Goal: Use online tool/utility: Utilize a website feature to perform a specific function

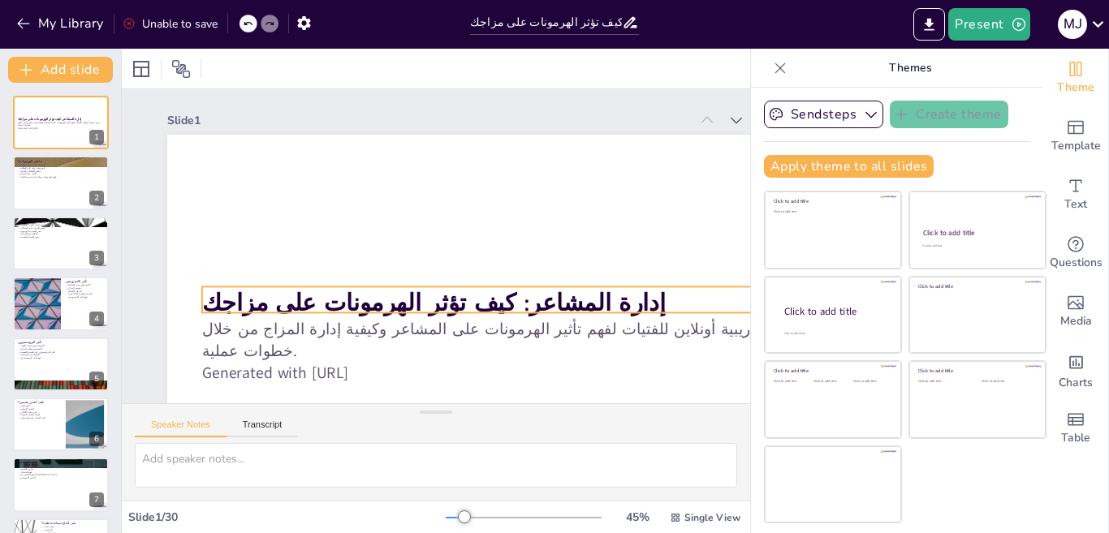
checkbox input "true"
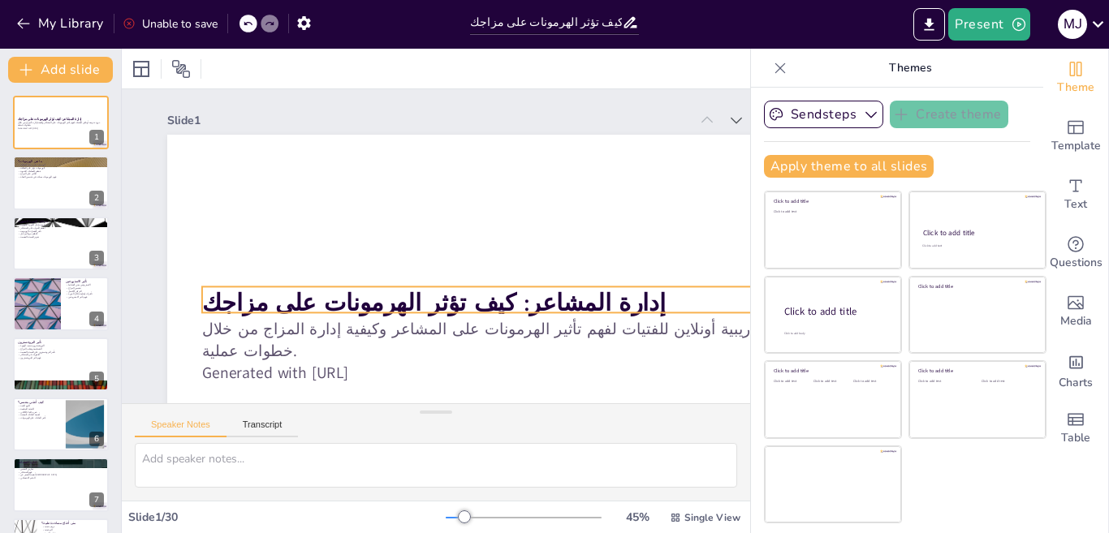
checkbox input "true"
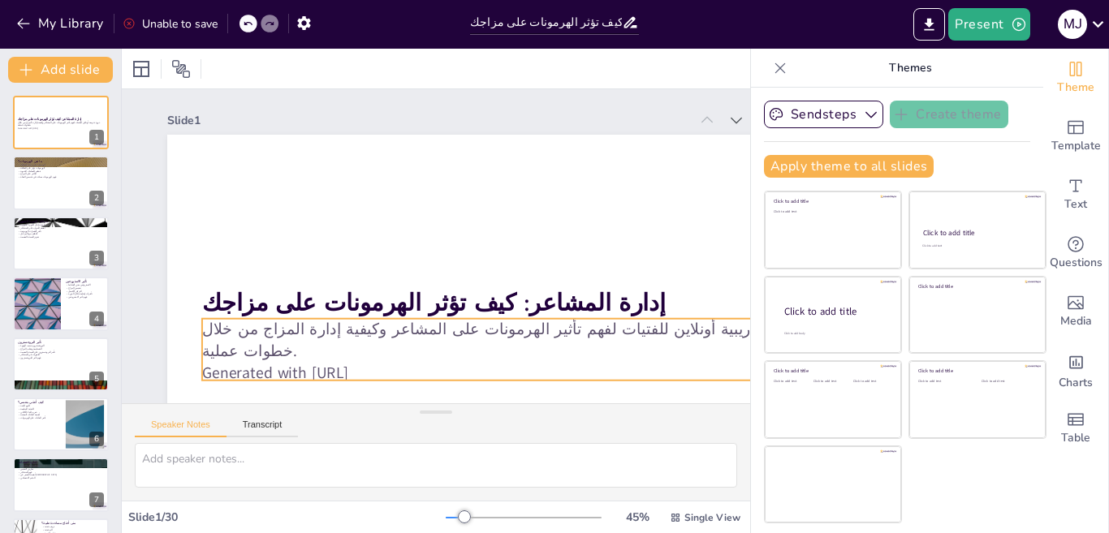
checkbox input "true"
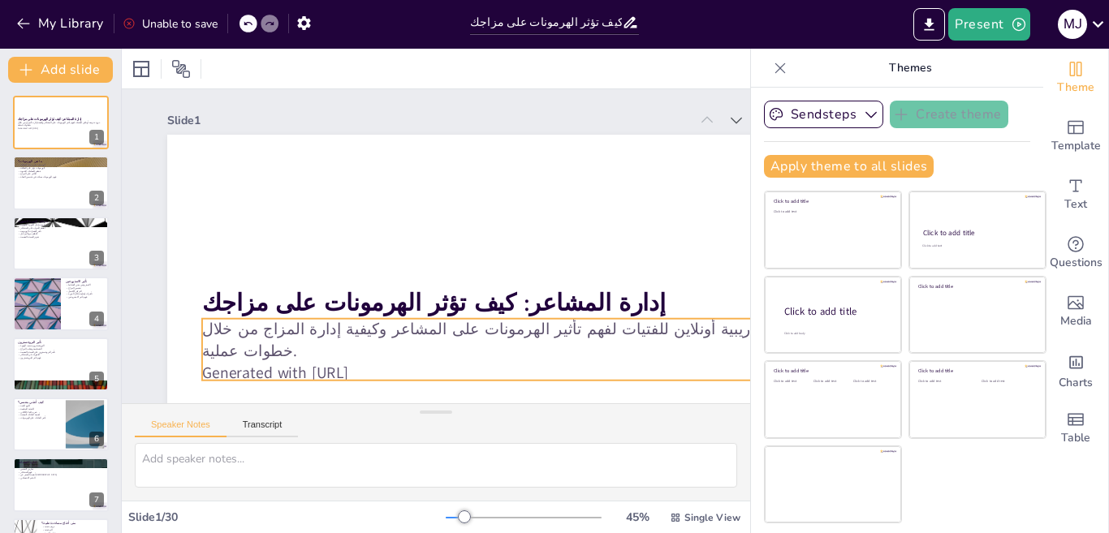
checkbox input "true"
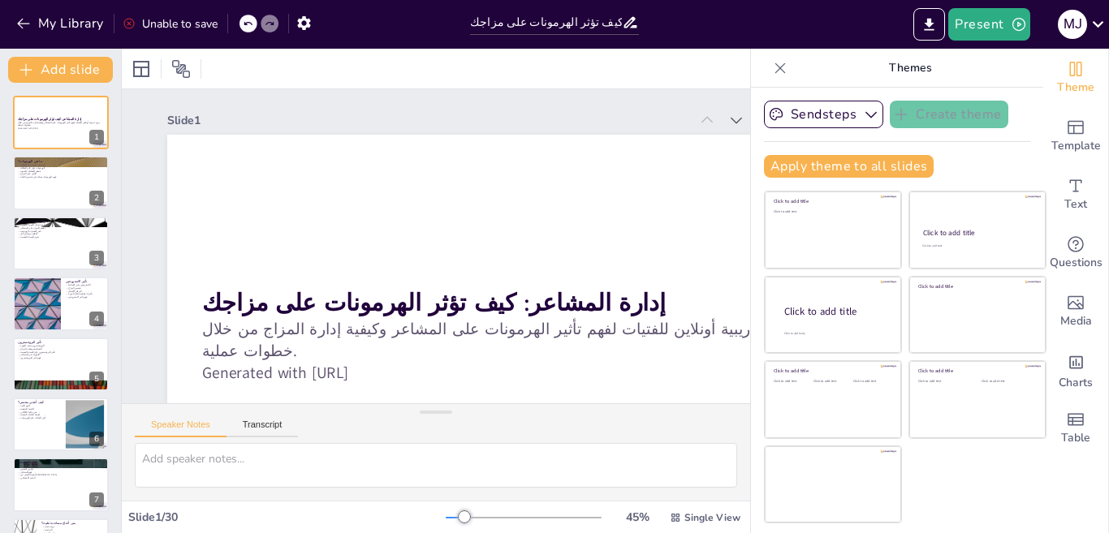
checkbox input "true"
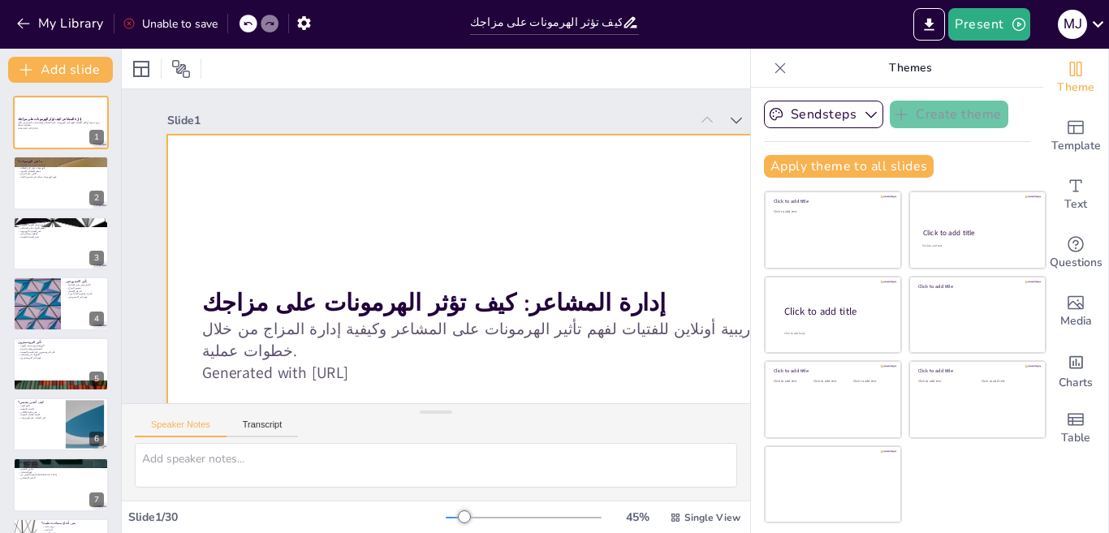
checkbox input "true"
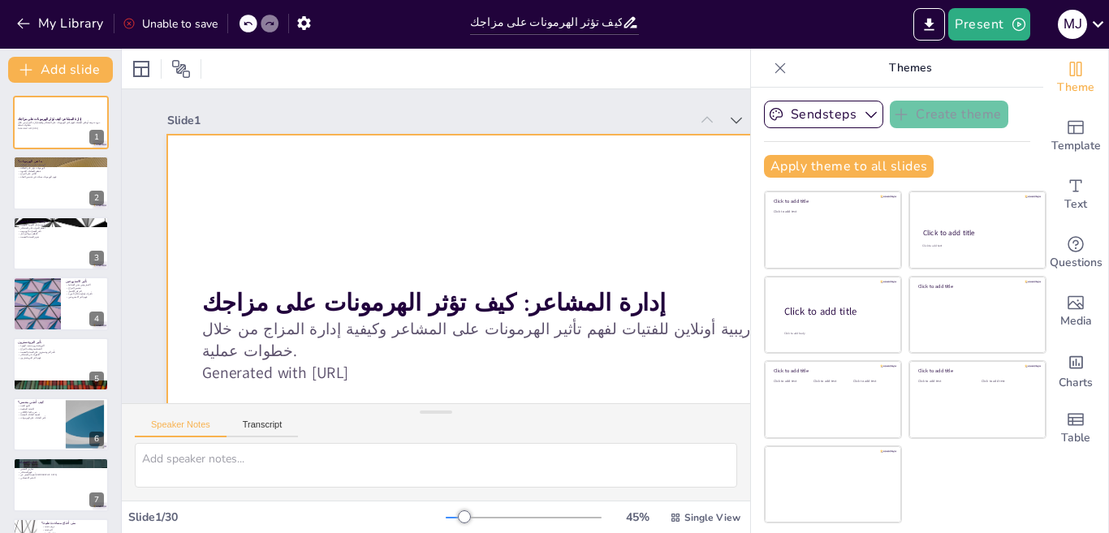
checkbox input "true"
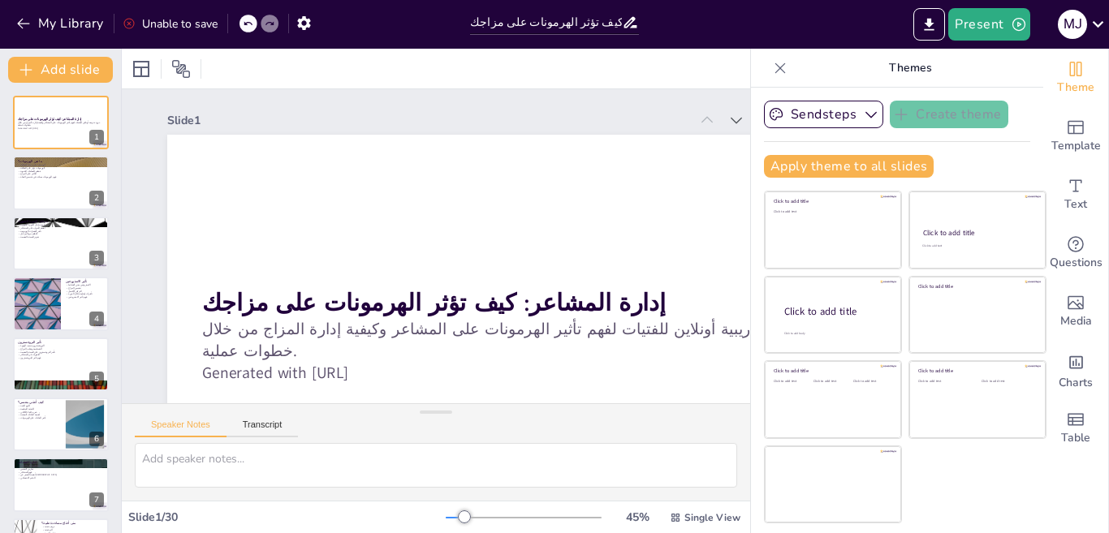
drag, startPoint x: 1108, startPoint y: 85, endPoint x: 1108, endPoint y: 74, distance: 11.4
drag, startPoint x: 1108, startPoint y: 74, endPoint x: 797, endPoint y: 26, distance: 314.6
click at [797, 26] on div "Present M J" at bounding box center [878, 24] width 462 height 32
checkbox input "true"
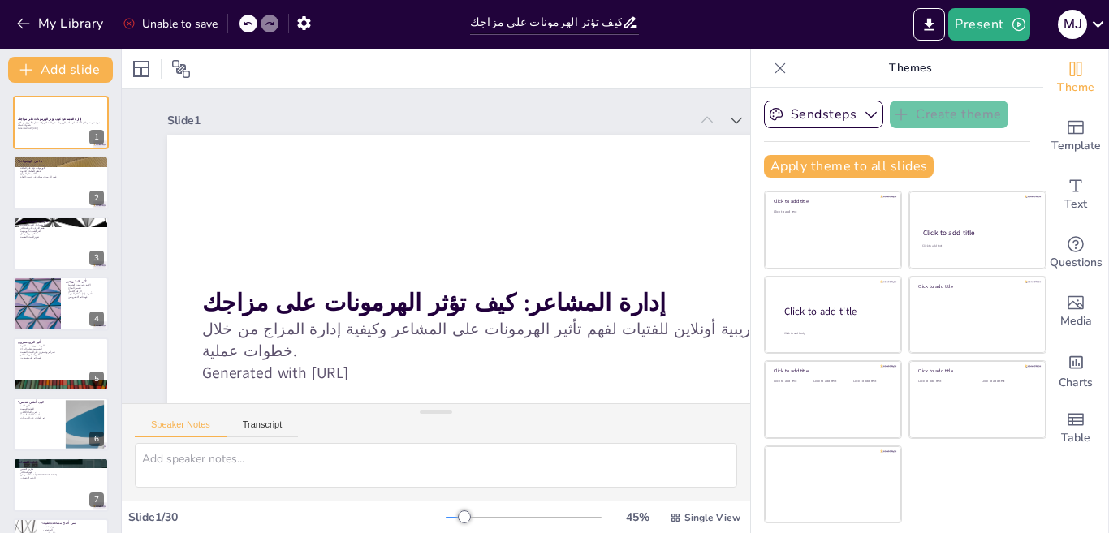
checkbox input "true"
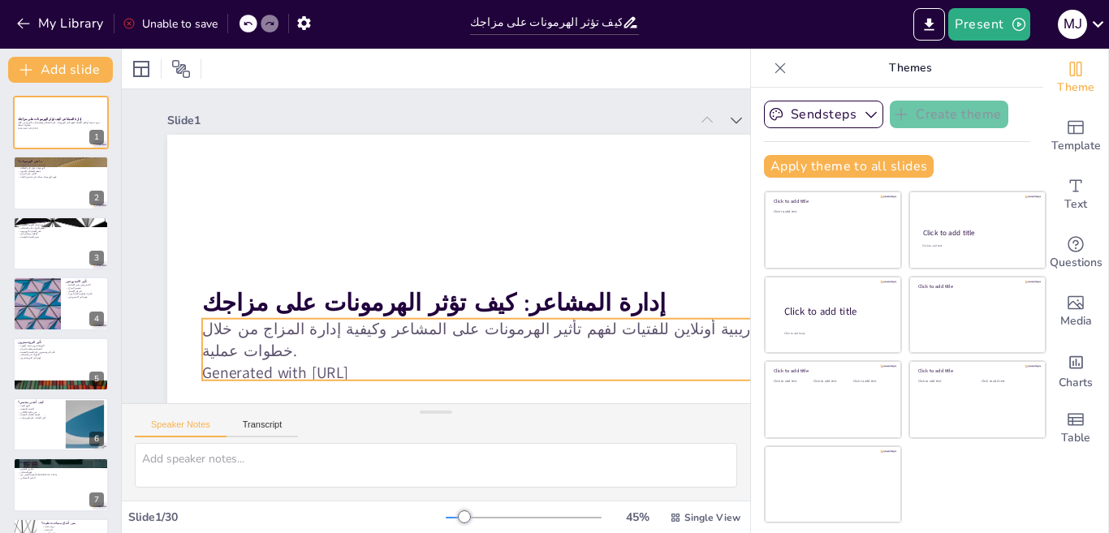
checkbox input "true"
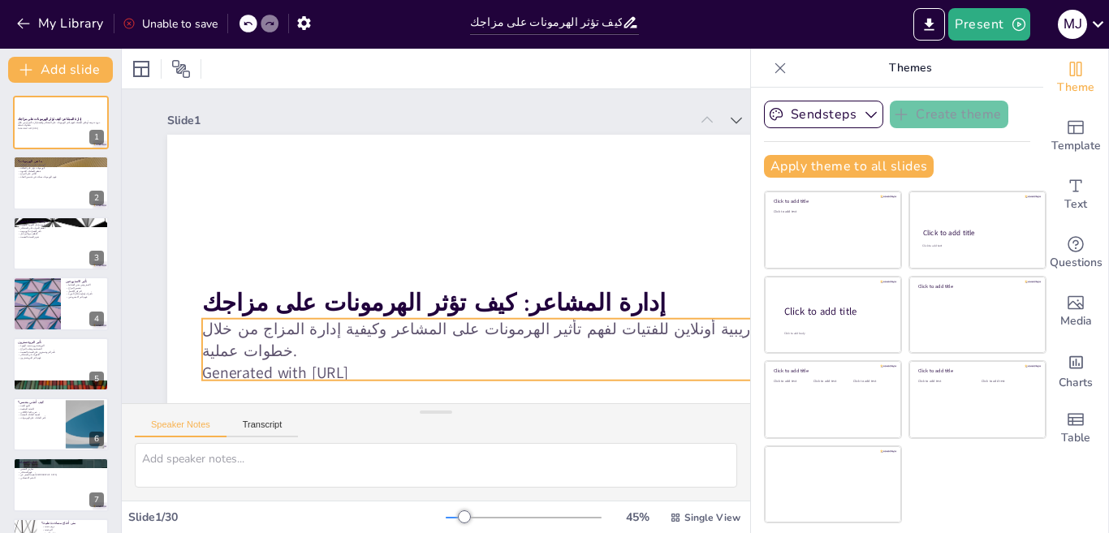
checkbox input "true"
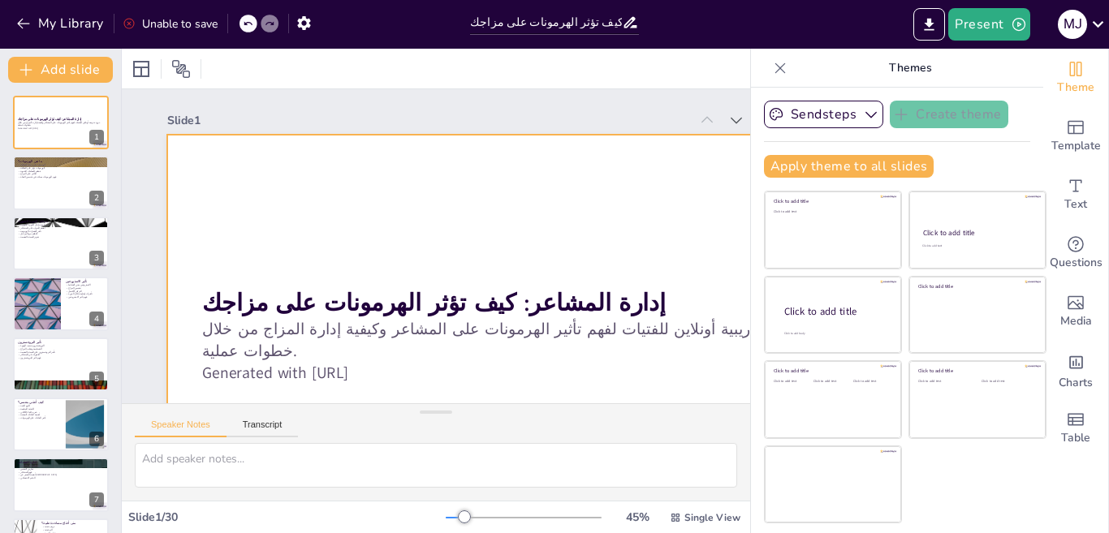
checkbox input "true"
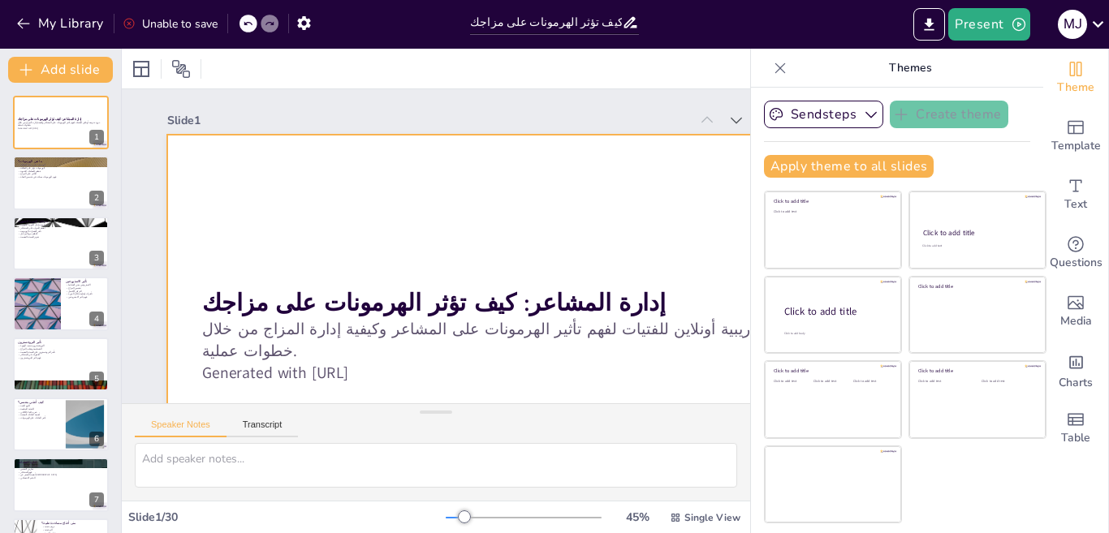
checkbox input "true"
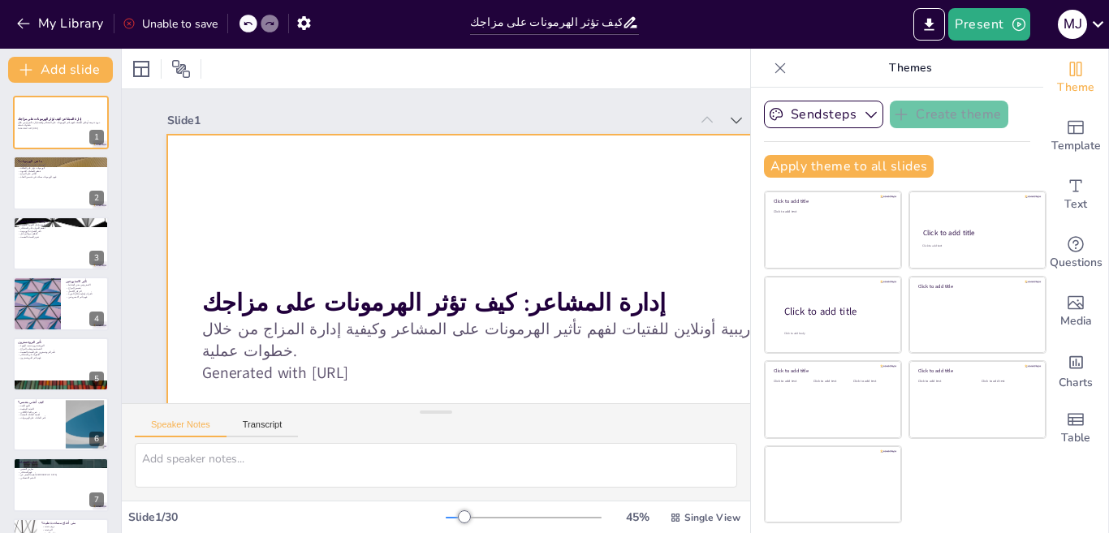
checkbox input "true"
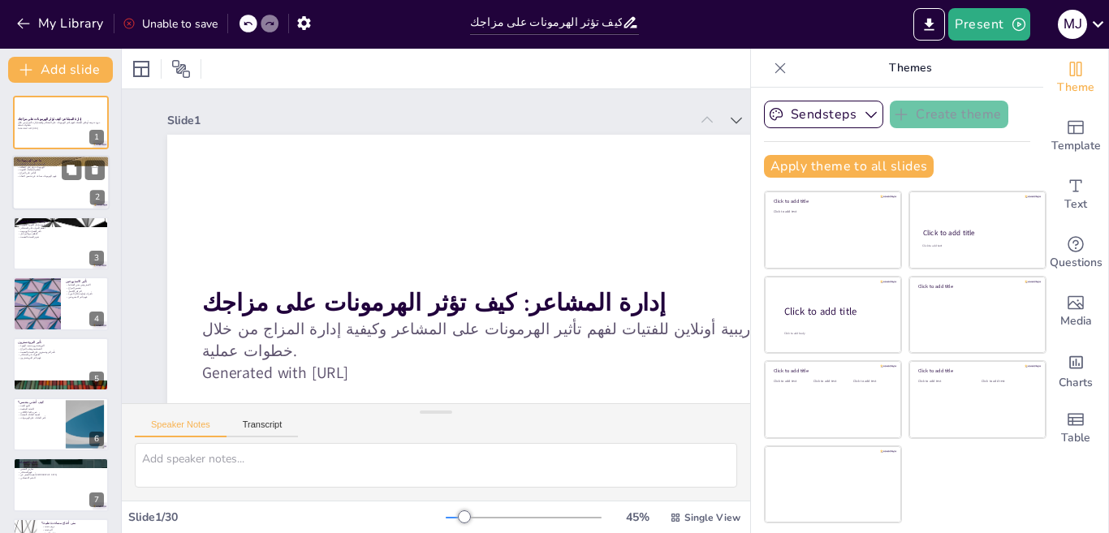
checkbox input "true"
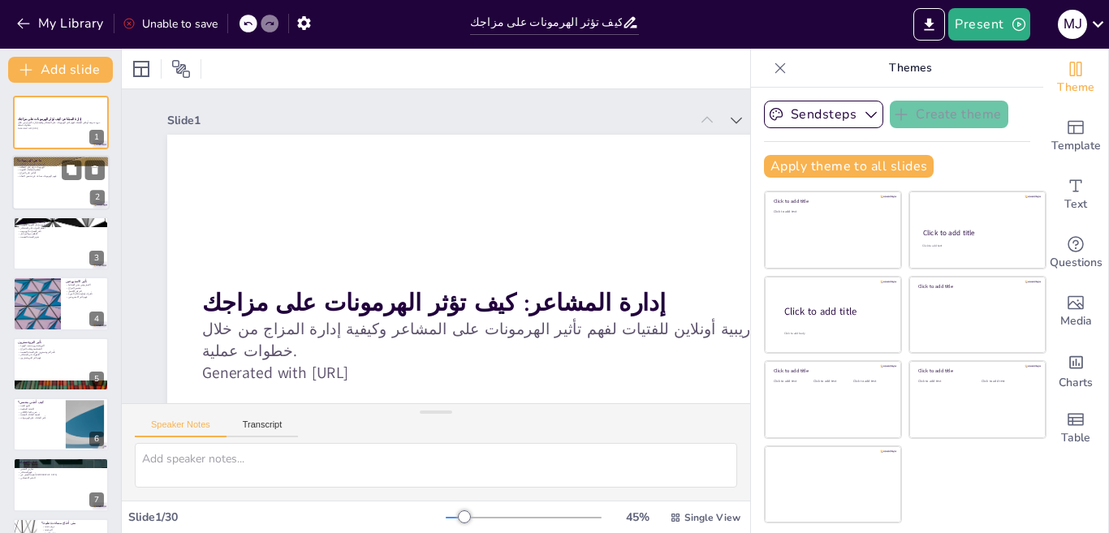
checkbox input "true"
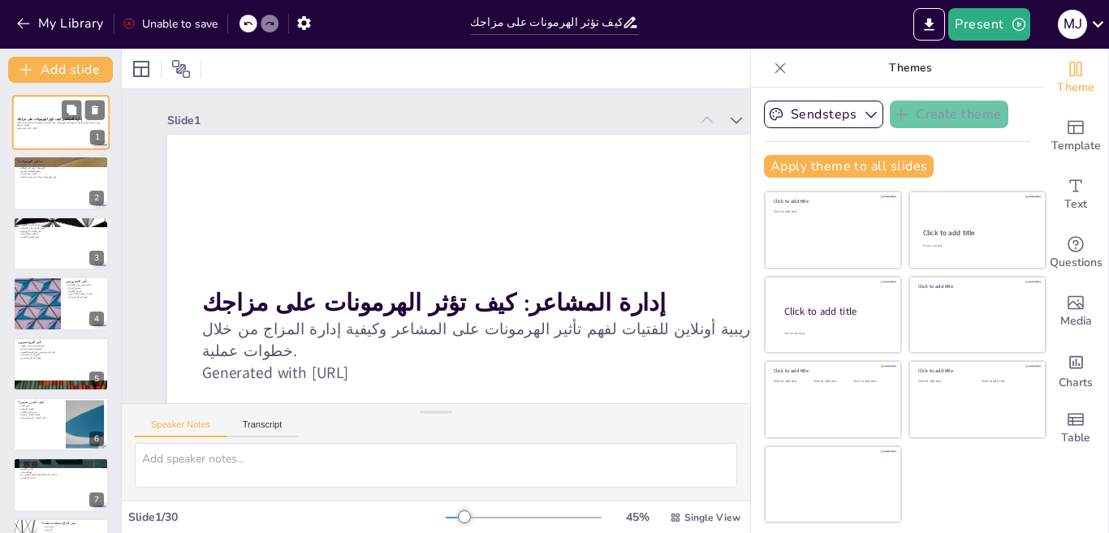
checkbox input "true"
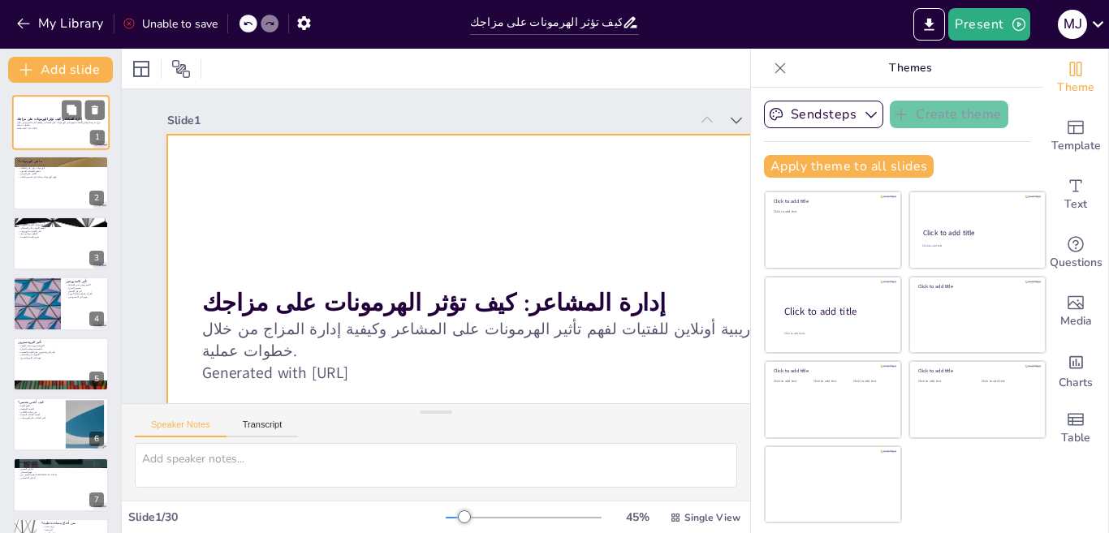
checkbox input "true"
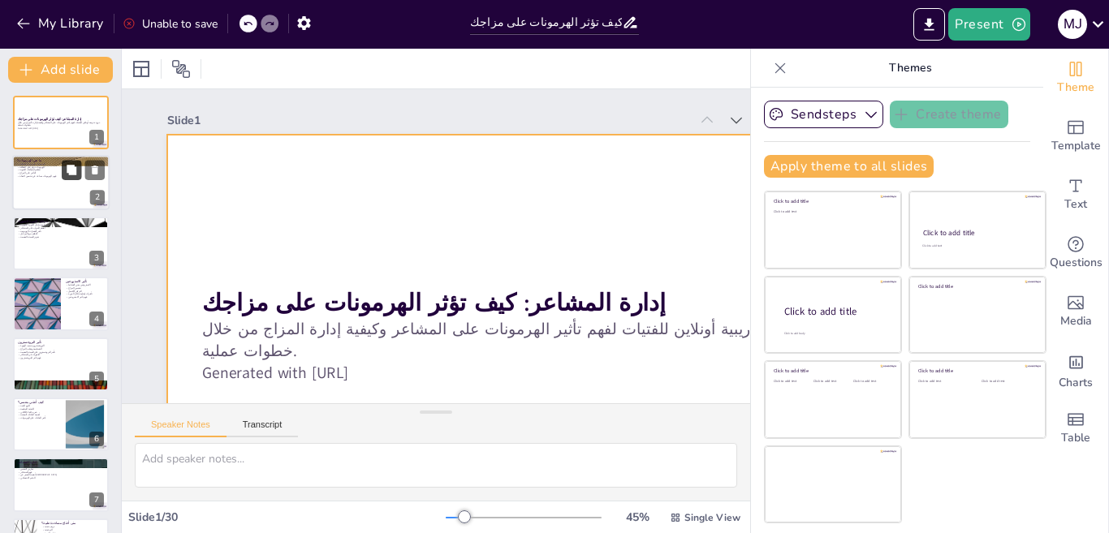
checkbox input "true"
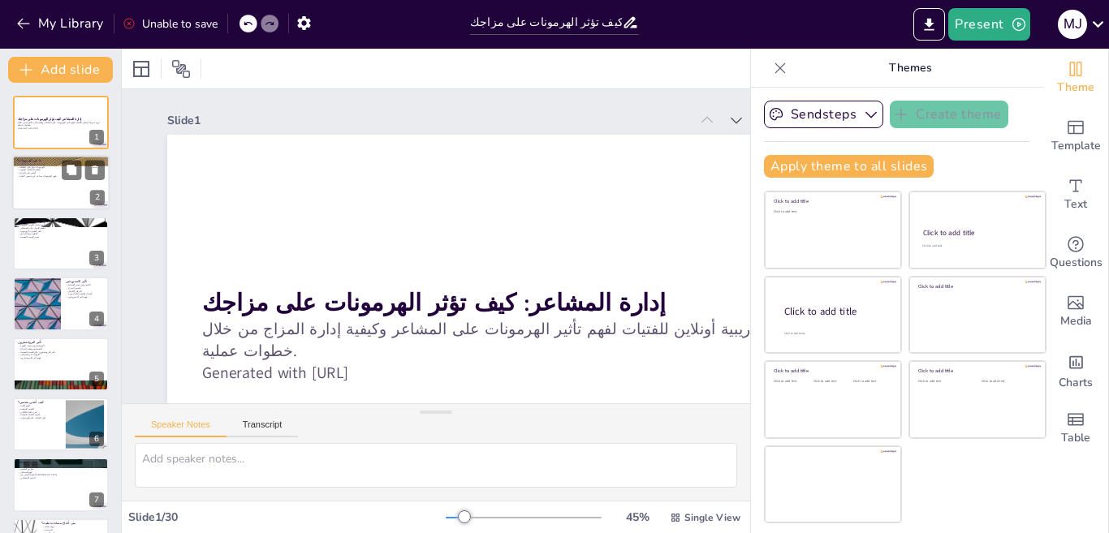
checkbox input "true"
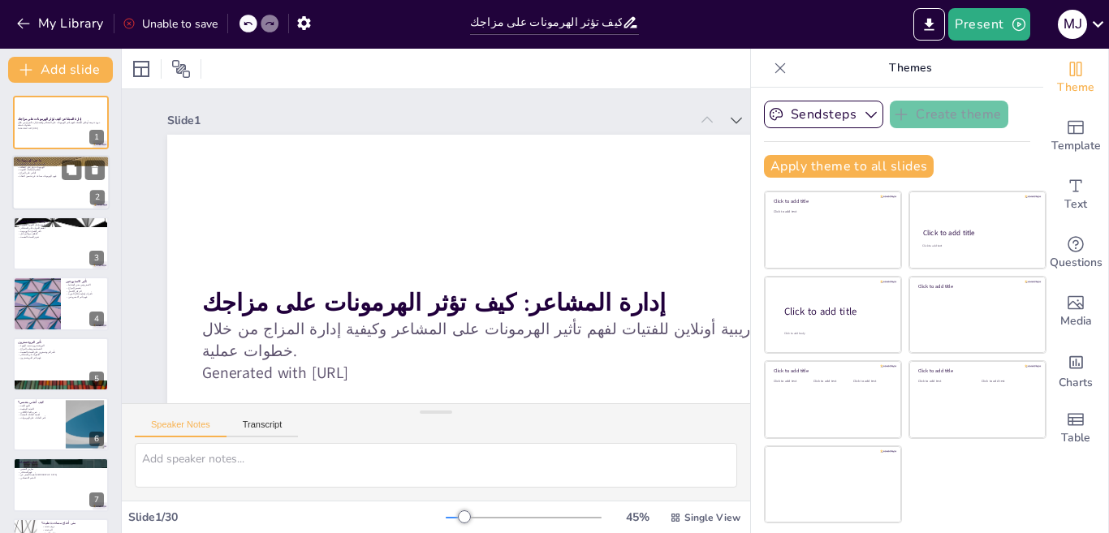
click at [41, 201] on div at bounding box center [60, 183] width 97 height 55
checkbox input "true"
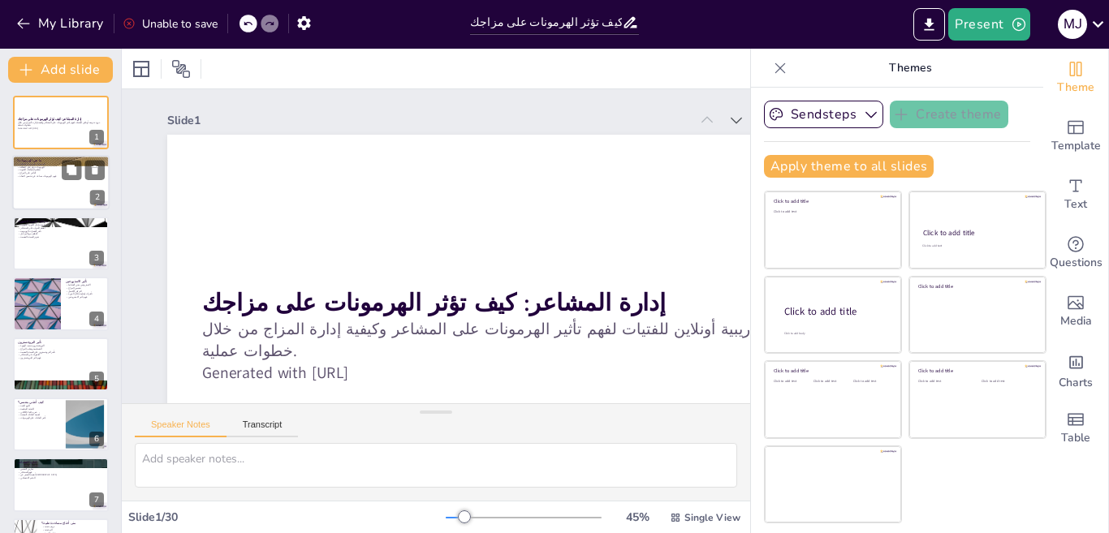
checkbox input "true"
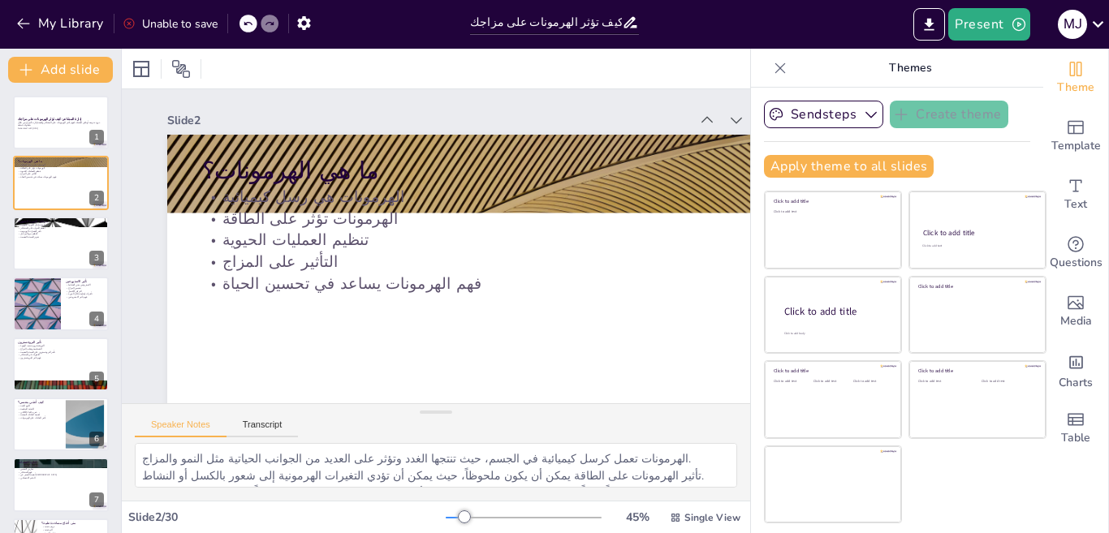
checkbox input "true"
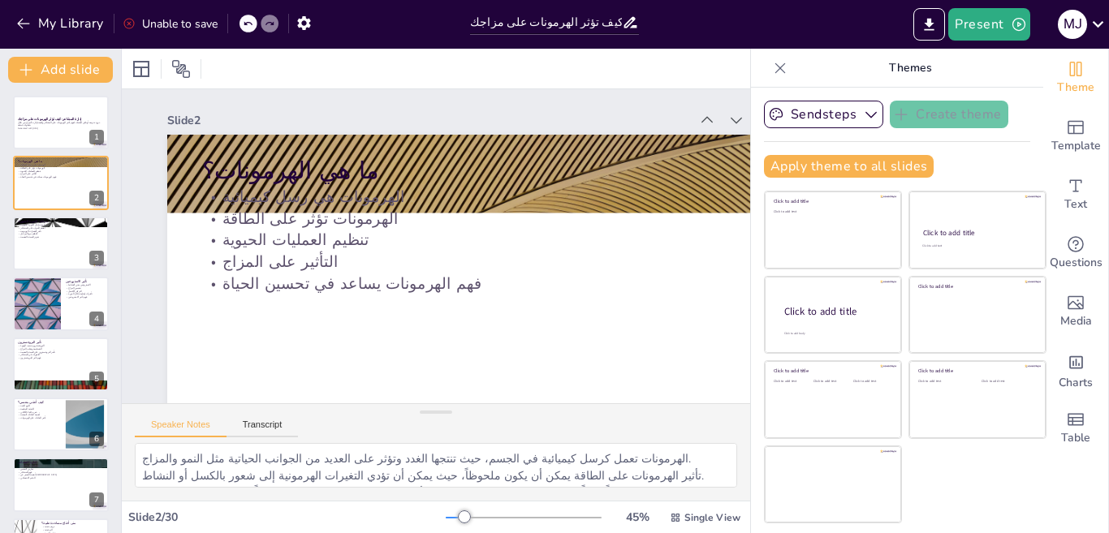
checkbox input "true"
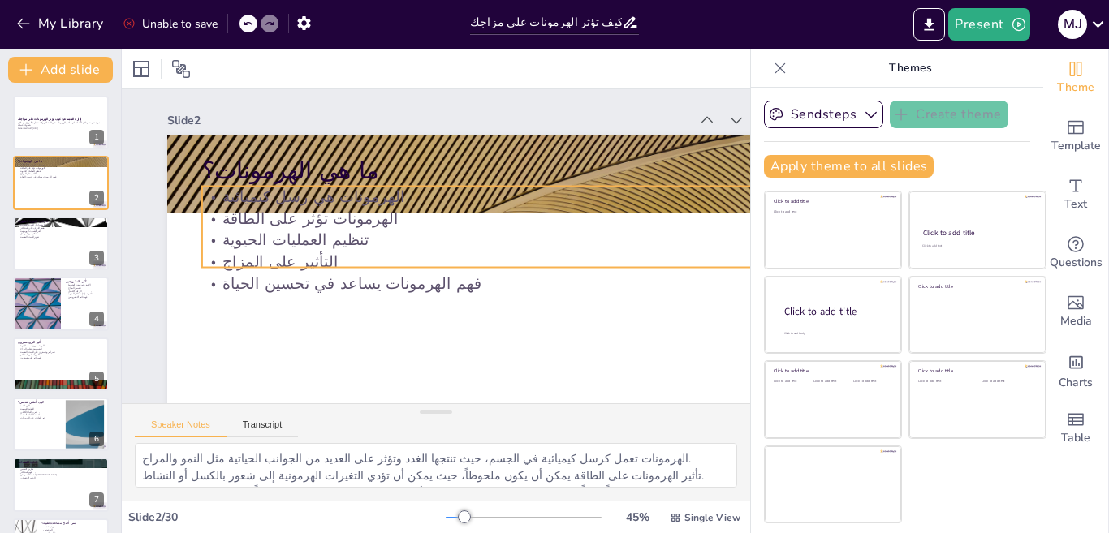
checkbox input "true"
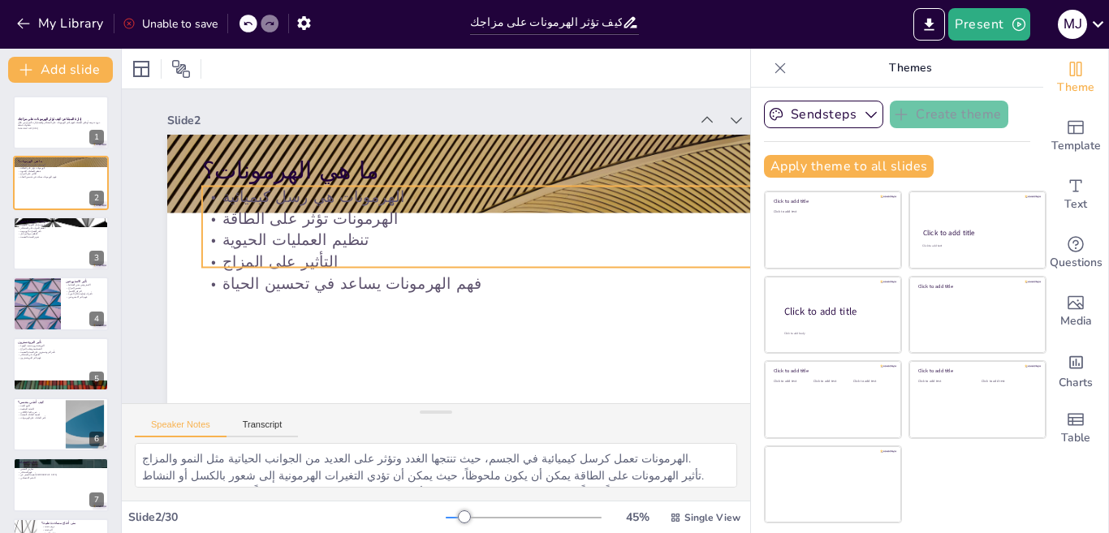
checkbox input "true"
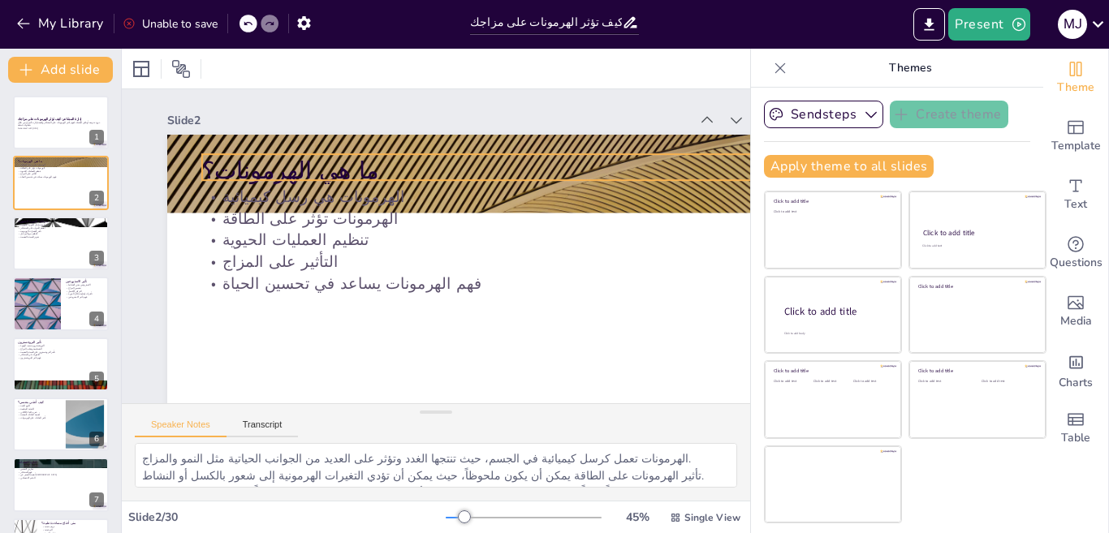
checkbox input "true"
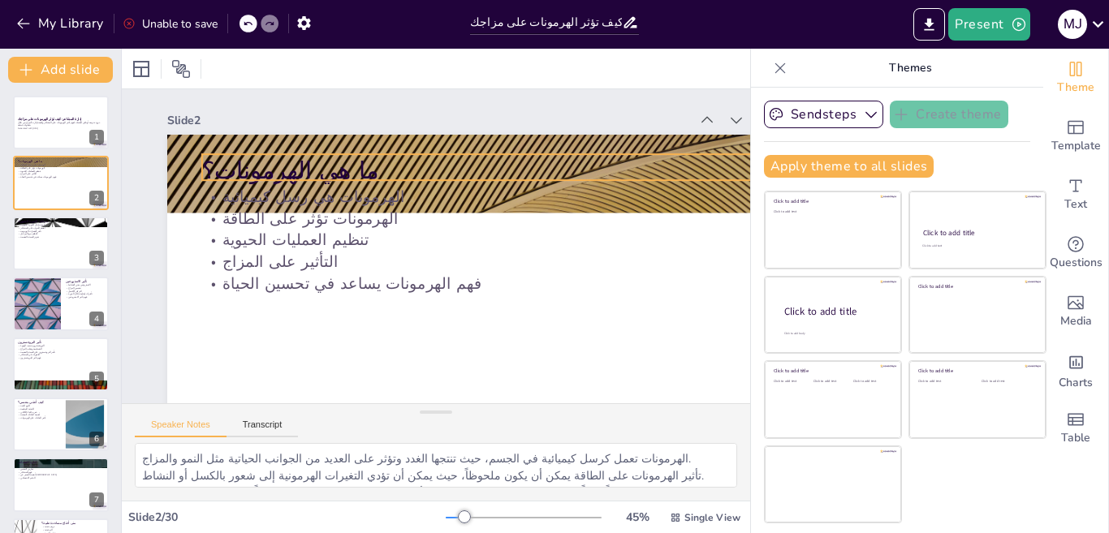
checkbox input "true"
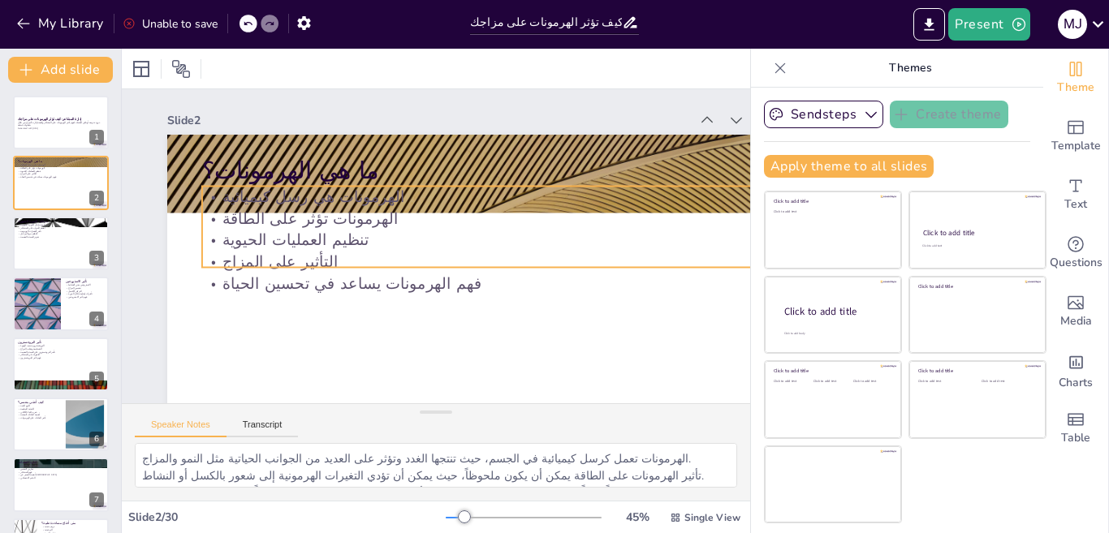
checkbox input "true"
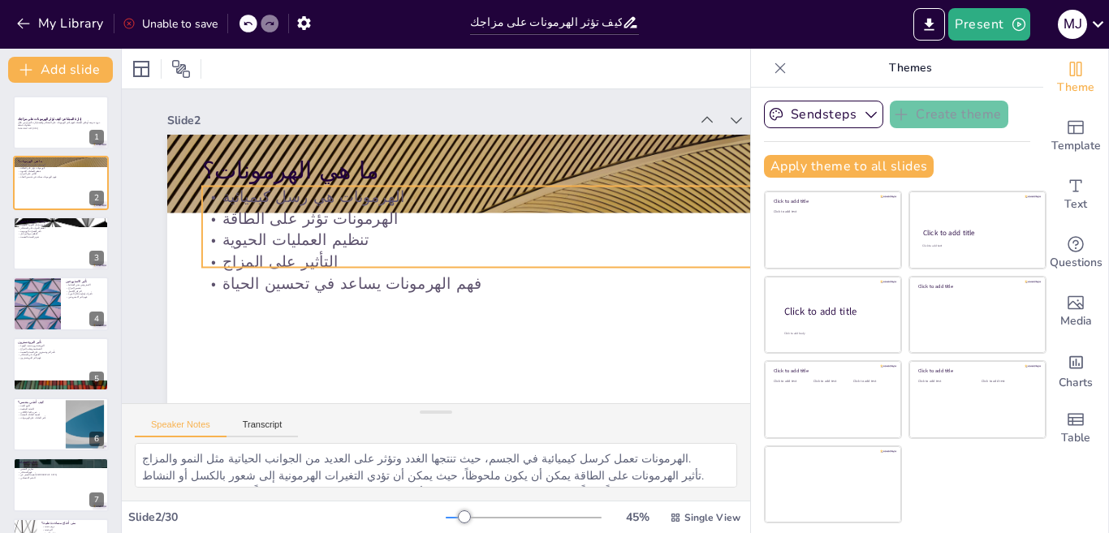
checkbox input "true"
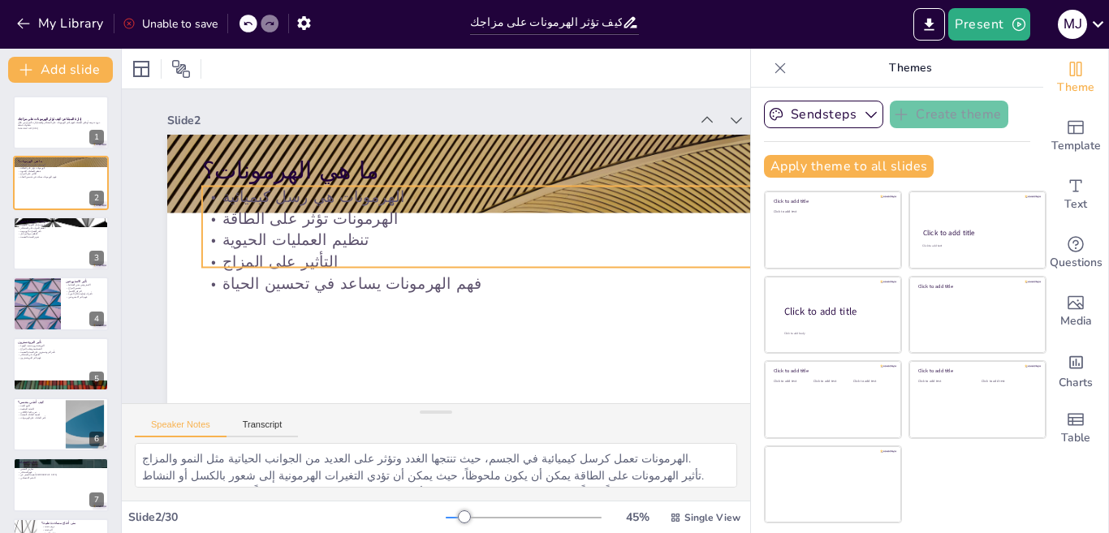
checkbox input "true"
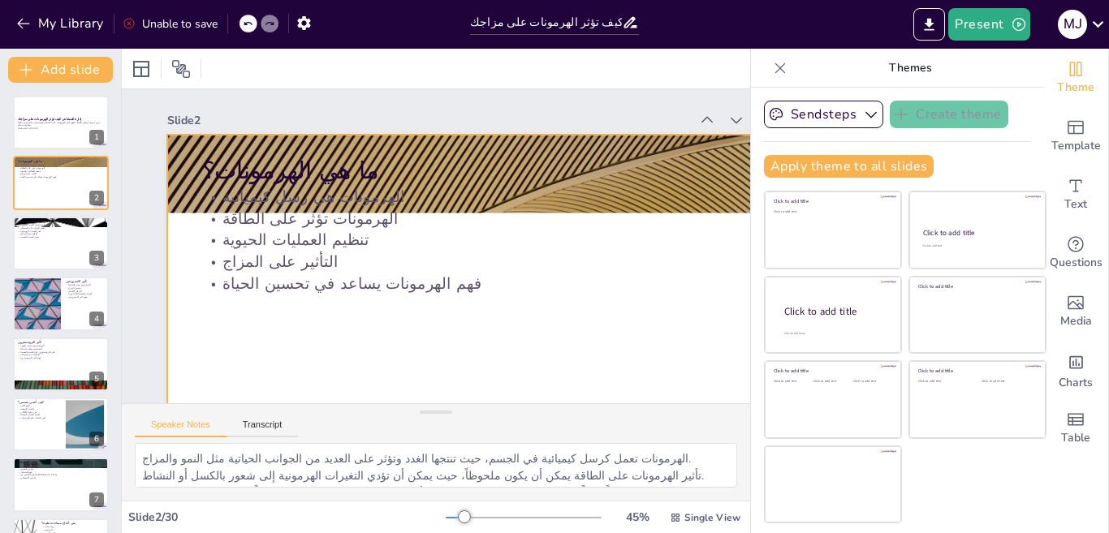
checkbox input "true"
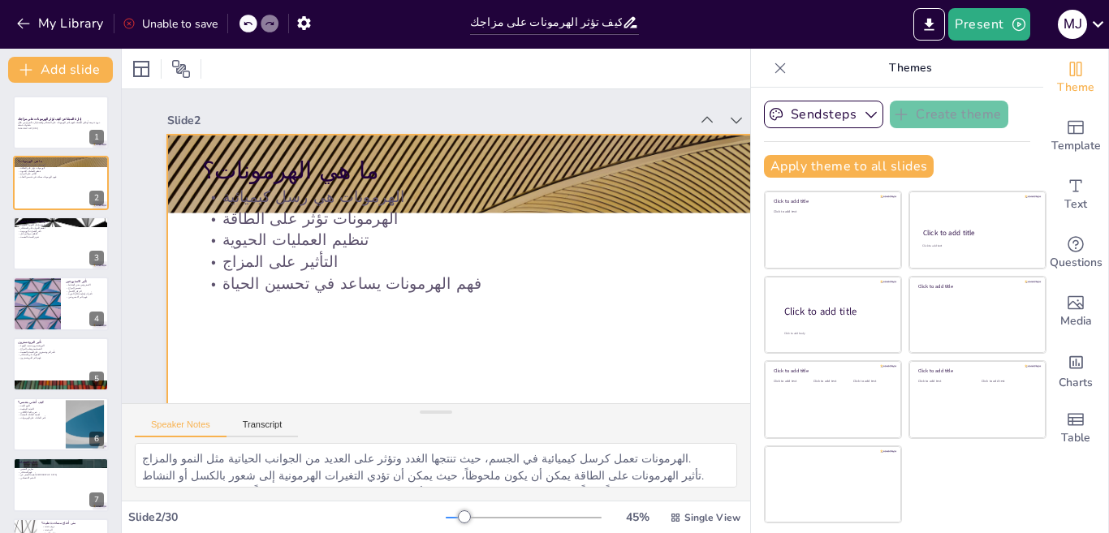
checkbox input "true"
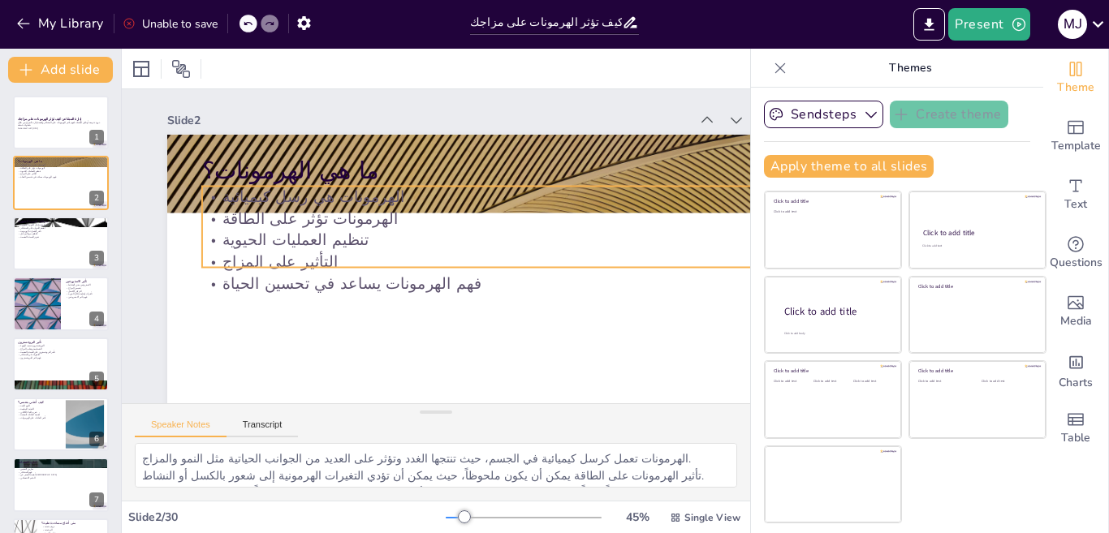
checkbox input "true"
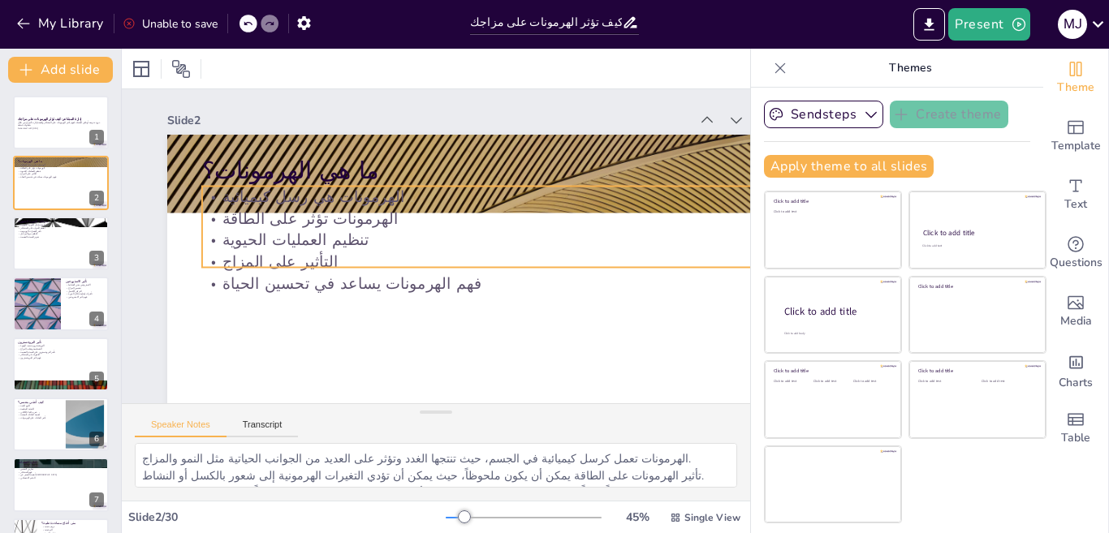
checkbox input "true"
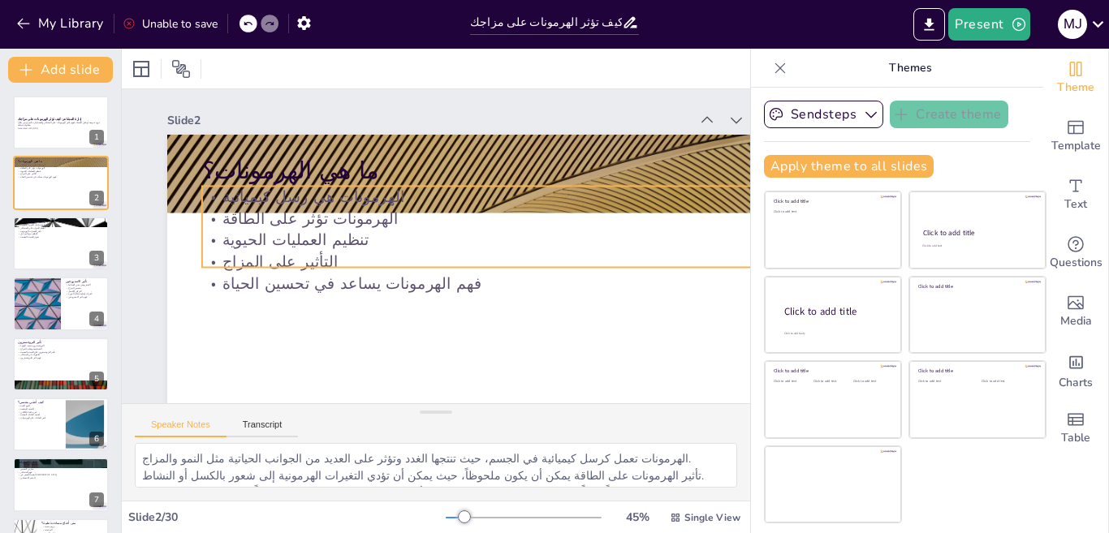
checkbox input "true"
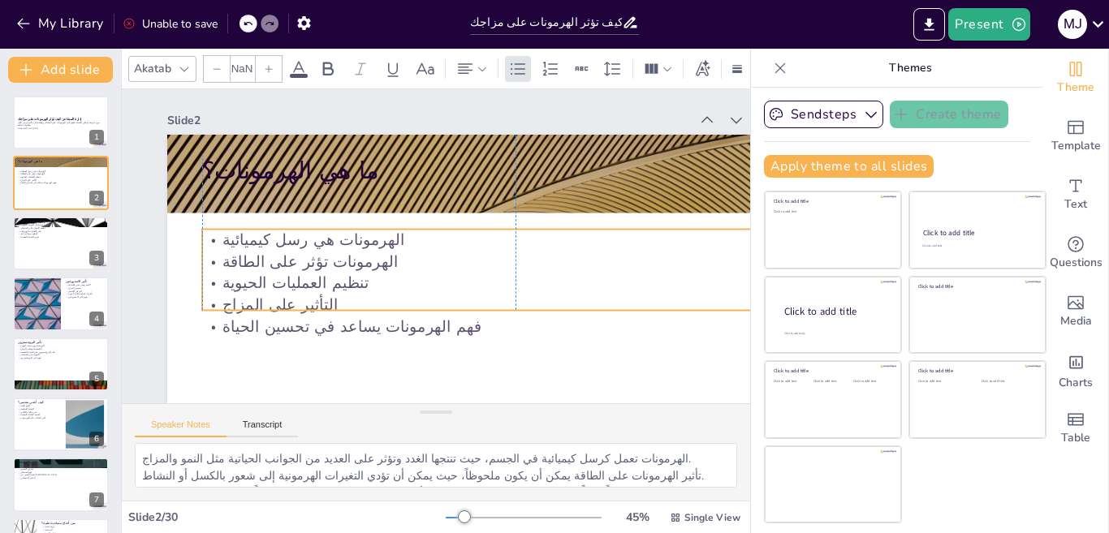
drag, startPoint x: 281, startPoint y: 239, endPoint x: 284, endPoint y: 291, distance: 52.1
click at [284, 291] on p "تنظيم العمليات الحيوية" at bounding box center [516, 284] width 628 height 22
checkbox input "true"
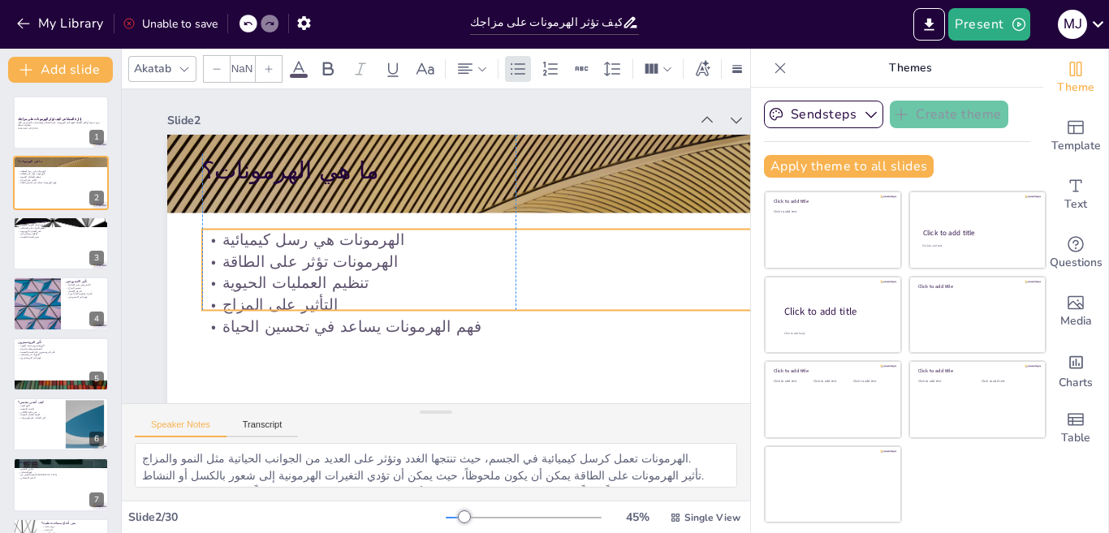
checkbox input "true"
type input "32"
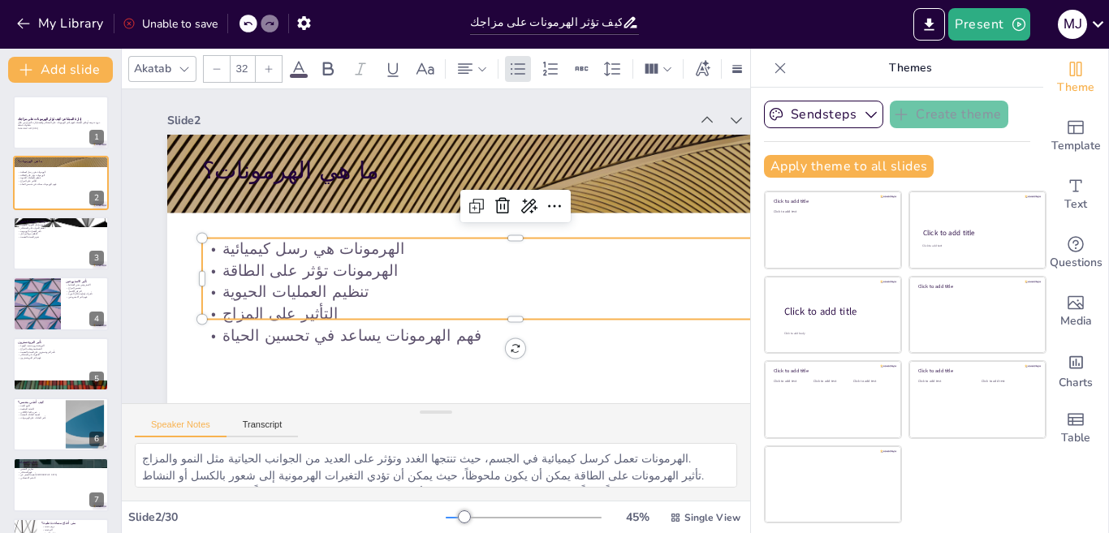
checkbox input "true"
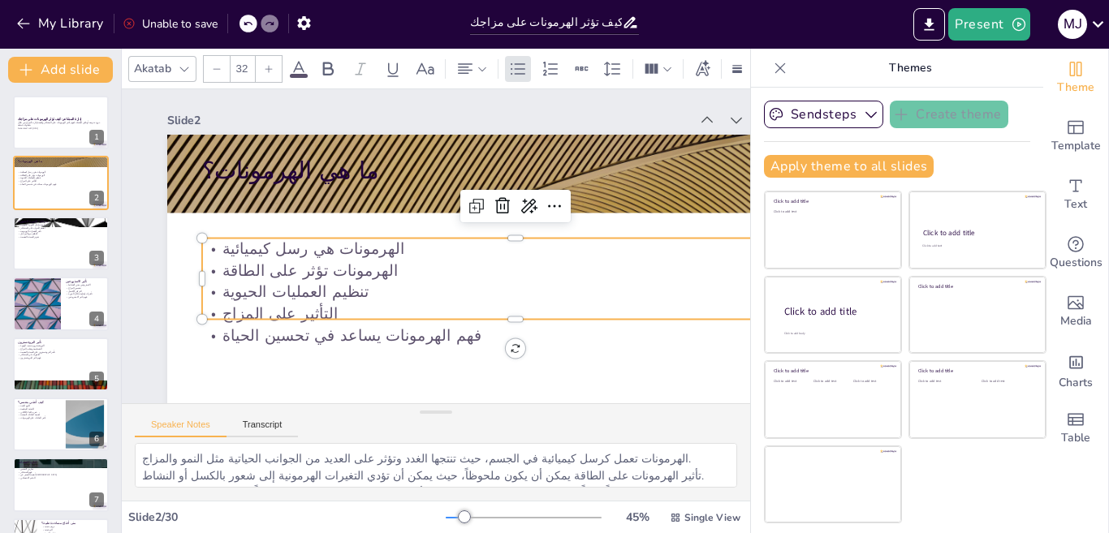
checkbox input "true"
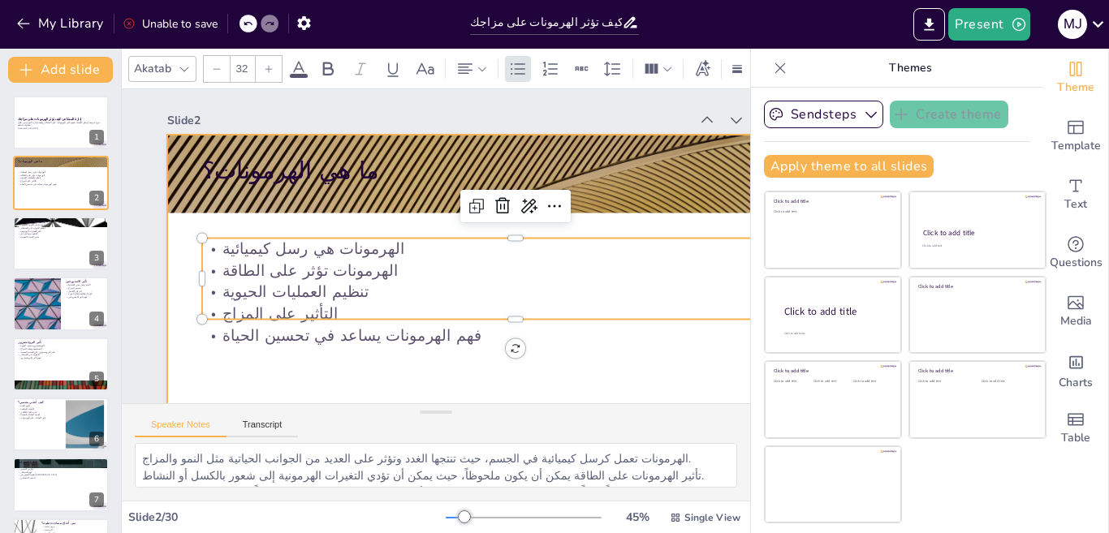
checkbox input "true"
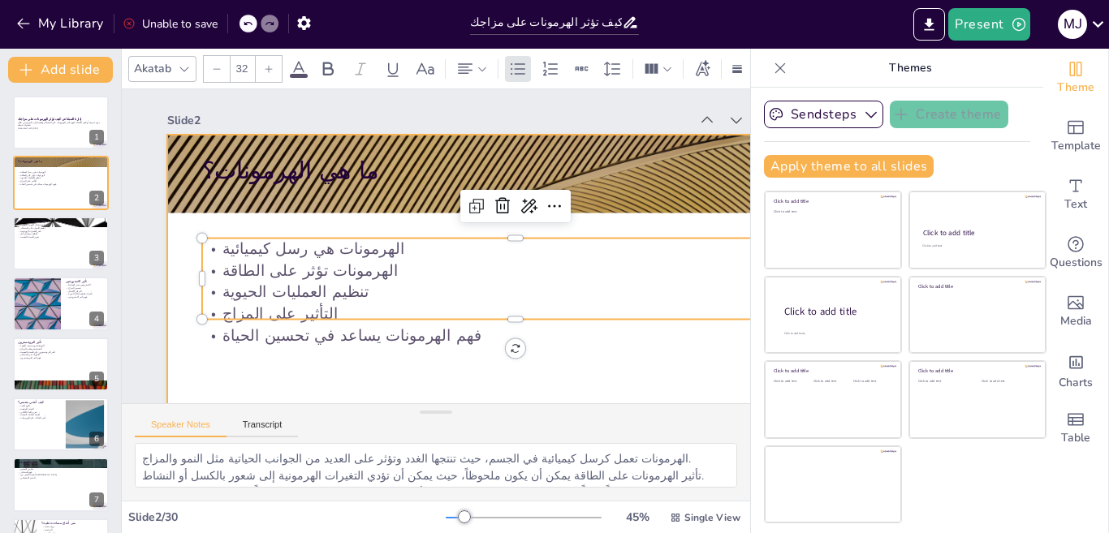
checkbox input "true"
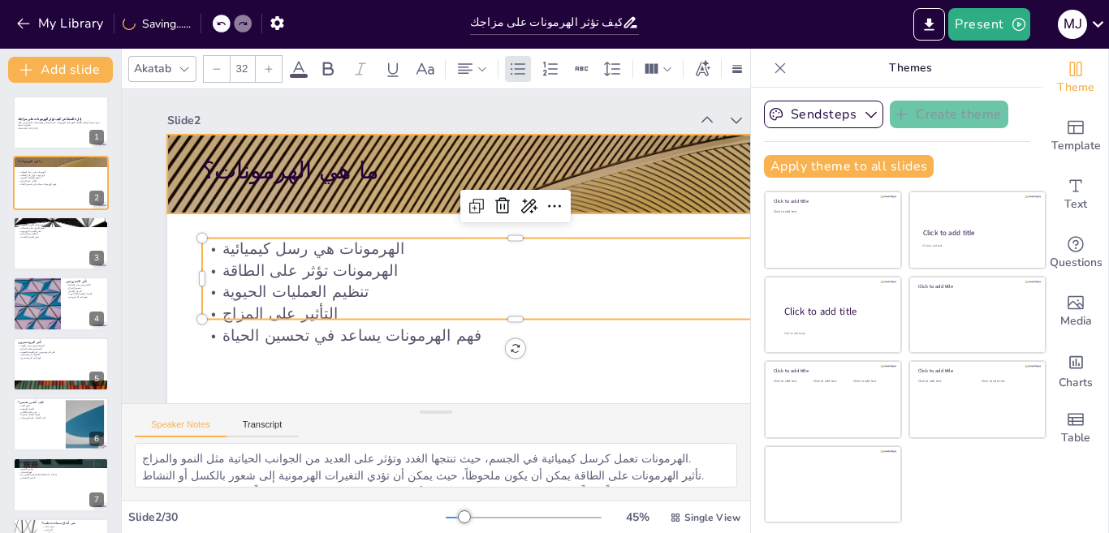
checkbox input "true"
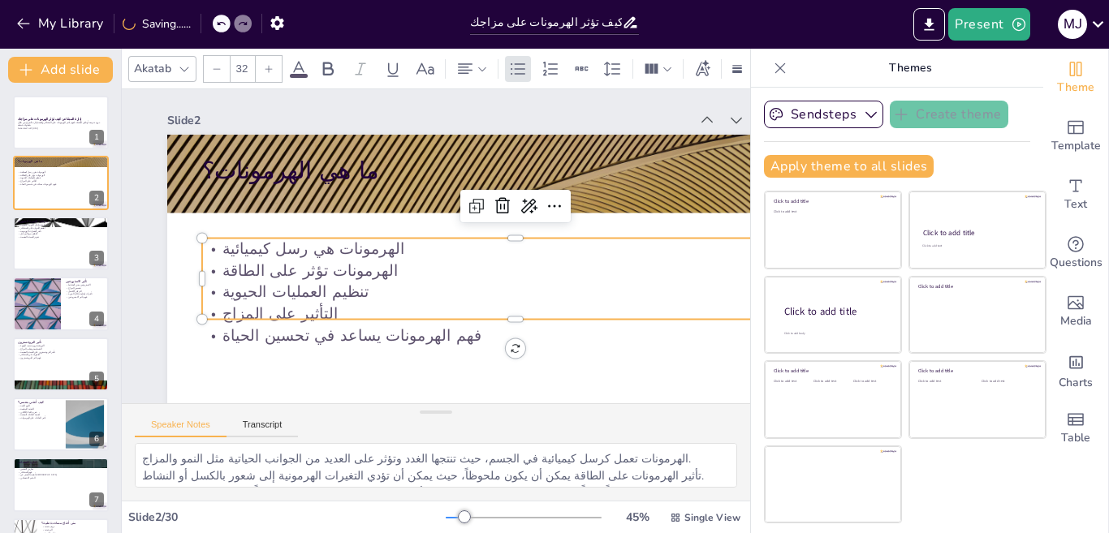
drag, startPoint x: 283, startPoint y: 243, endPoint x: 276, endPoint y: 308, distance: 65.3
click at [276, 308] on div "الهرمونات هي رسل كيميائية الهرمونات تؤثر على الطاقة تنظيم العمليات الحيوية التأ…" at bounding box center [516, 293] width 628 height 109
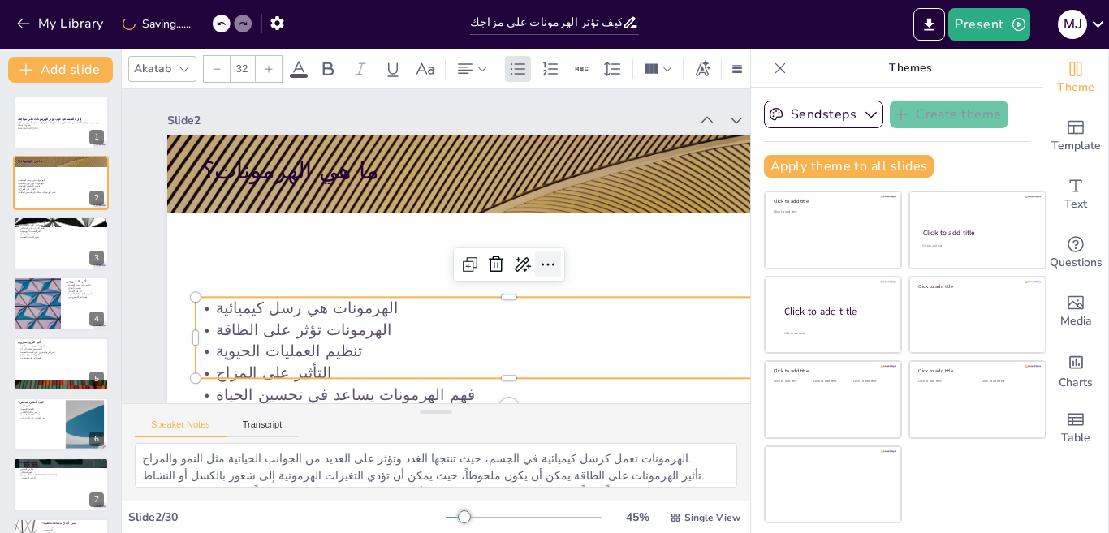
click at [543, 258] on icon at bounding box center [547, 264] width 19 height 19
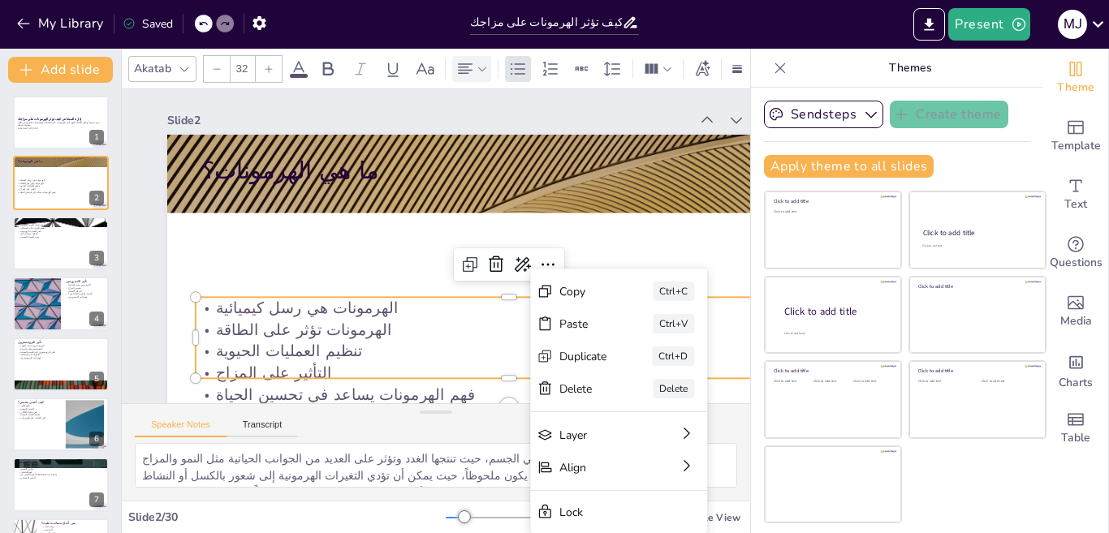
click at [472, 63] on icon at bounding box center [465, 68] width 15 height 11
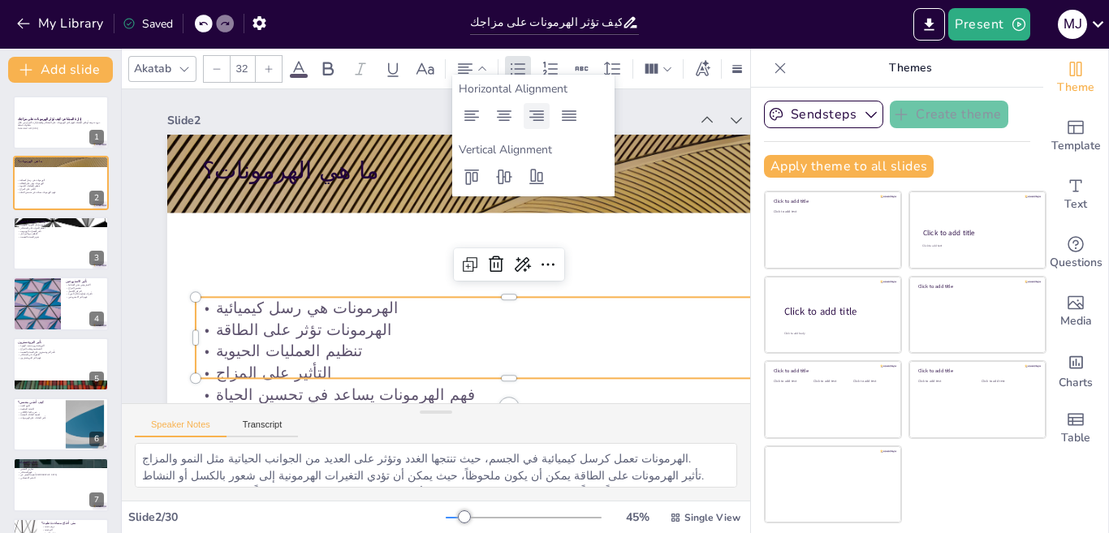
click at [531, 110] on icon at bounding box center [536, 115] width 19 height 19
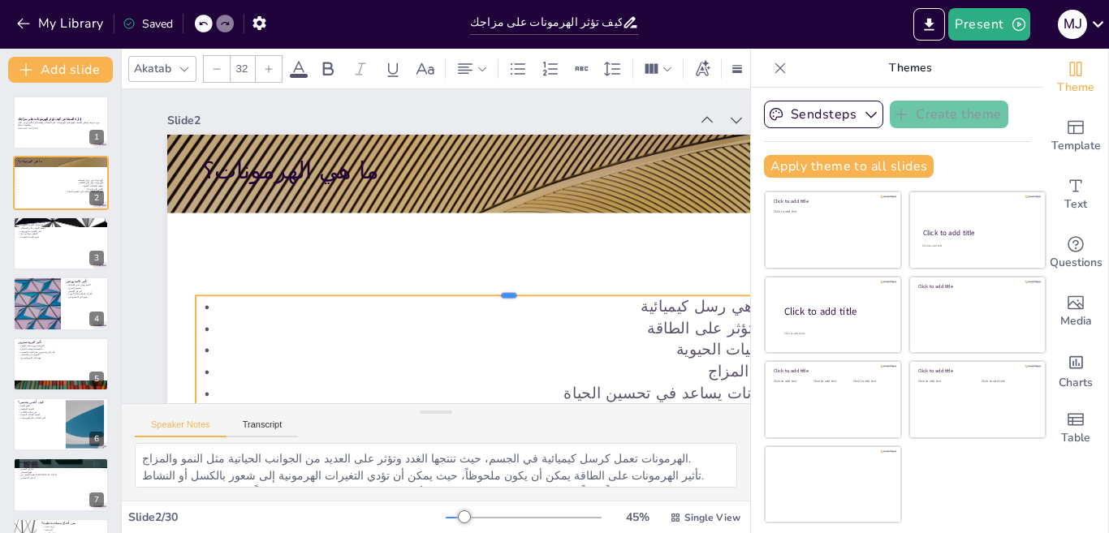
drag, startPoint x: 270, startPoint y: 297, endPoint x: 582, endPoint y: 308, distance: 312.0
click at [176, 279] on div "ما هي الهرمونات؟ الهرمونات هي رسل كيميائية الهرمونات تؤثر على الطاقة تنظيم العم…" at bounding box center [515, 331] width 697 height 392
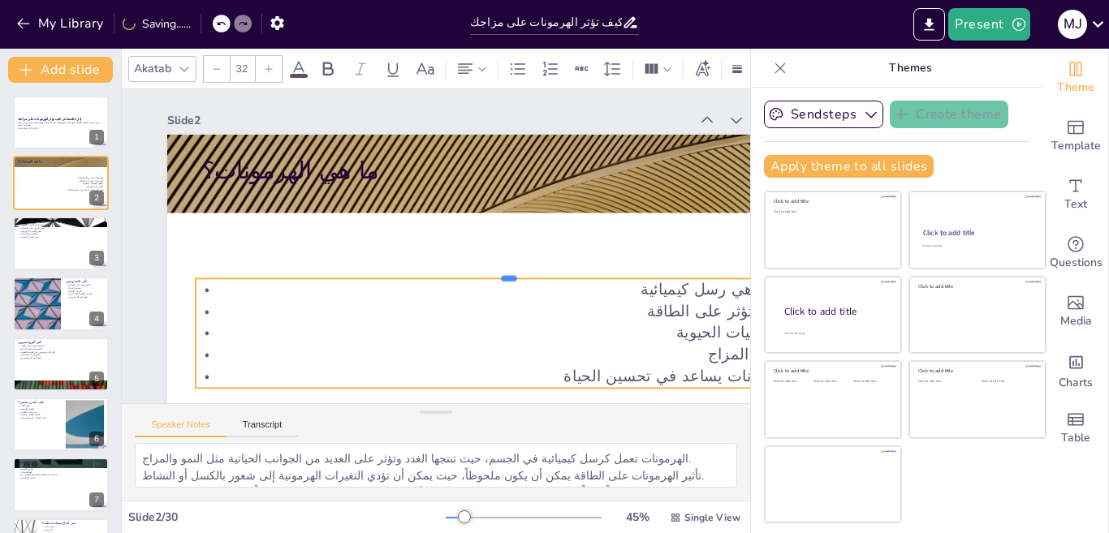
drag, startPoint x: 604, startPoint y: 278, endPoint x: 580, endPoint y: 289, distance: 26.5
click at [462, 277] on div at bounding box center [510, 272] width 628 height 13
click at [772, 67] on icon at bounding box center [780, 68] width 16 height 16
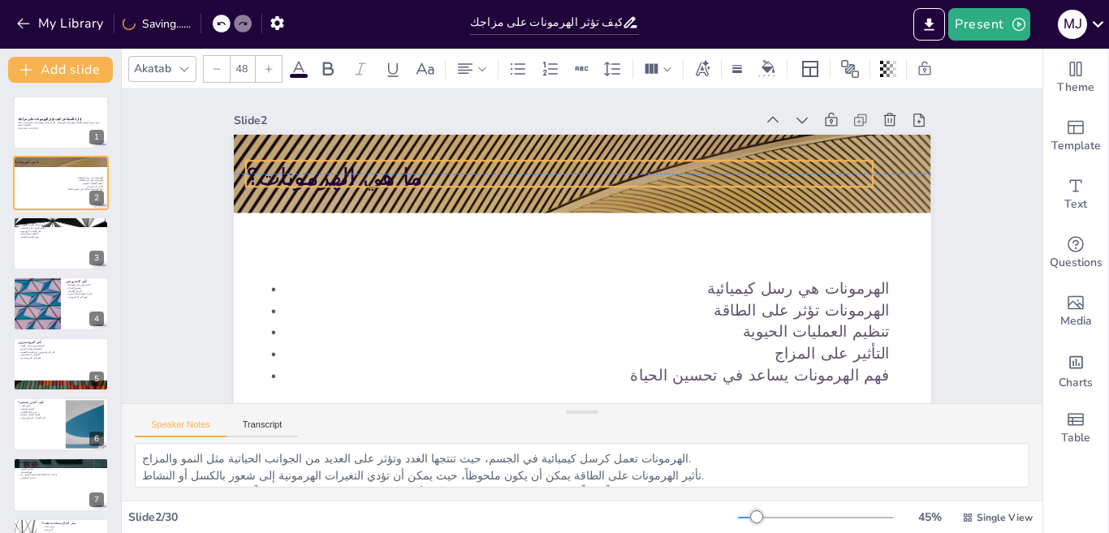
drag, startPoint x: 362, startPoint y: 170, endPoint x: 339, endPoint y: 172, distance: 22.9
click at [339, 172] on p "ما هي الهرمونات؟" at bounding box center [560, 177] width 628 height 32
click at [302, 69] on icon at bounding box center [298, 68] width 15 height 15
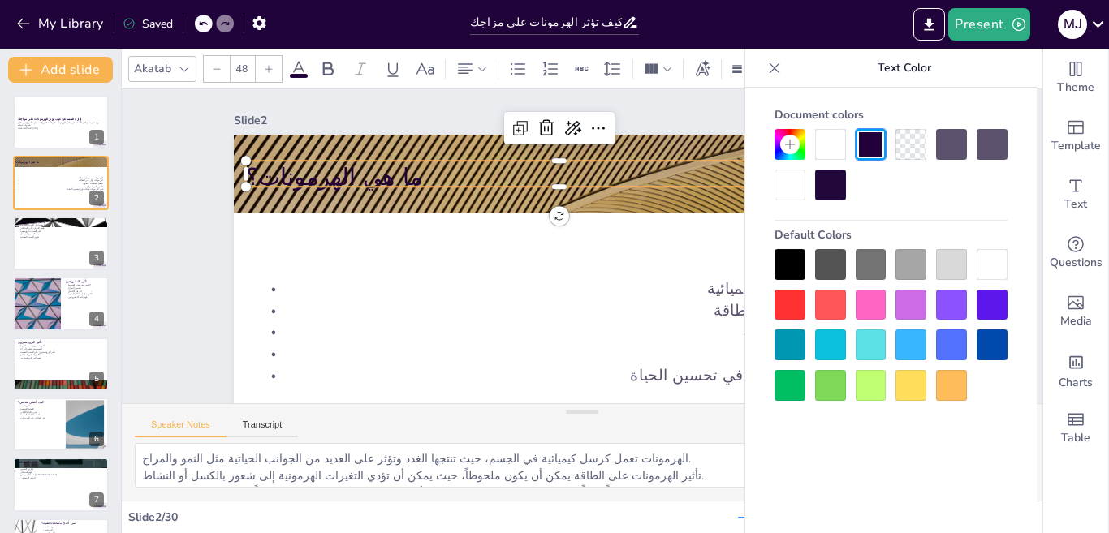
click at [788, 304] on div at bounding box center [790, 305] width 31 height 31
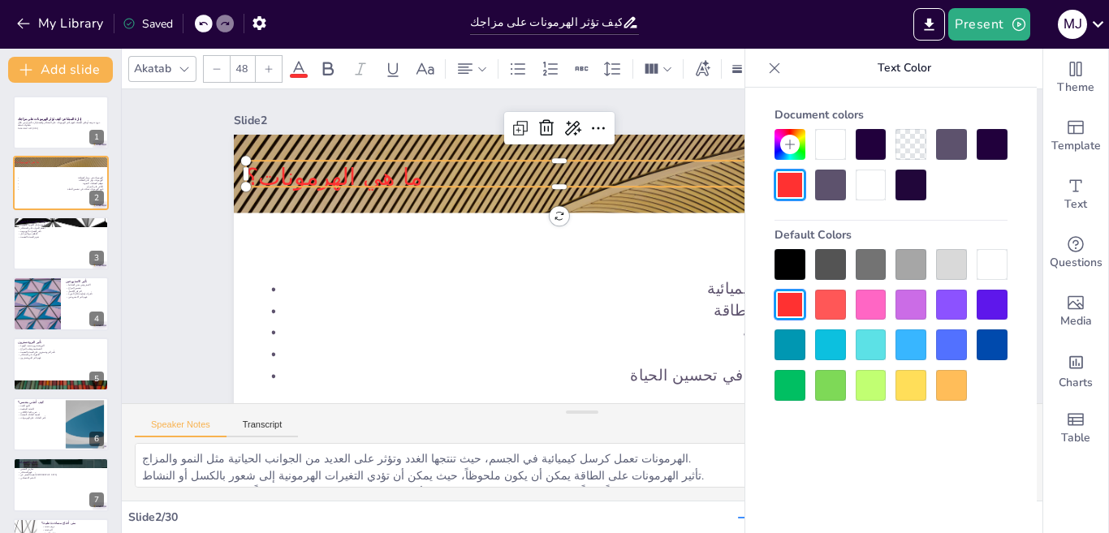
click at [788, 304] on div at bounding box center [790, 305] width 31 height 31
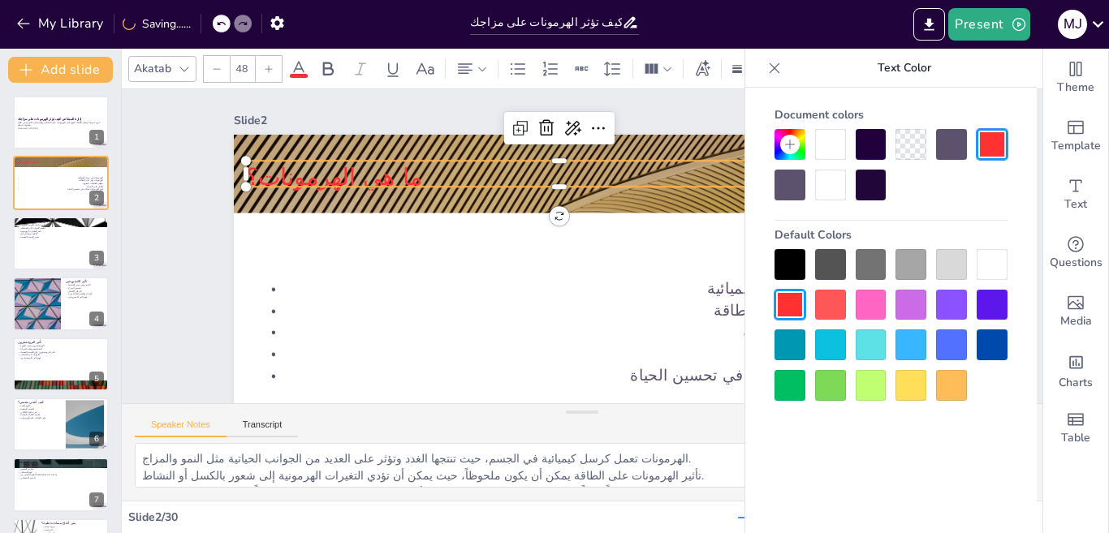
click at [965, 276] on div at bounding box center [951, 264] width 31 height 31
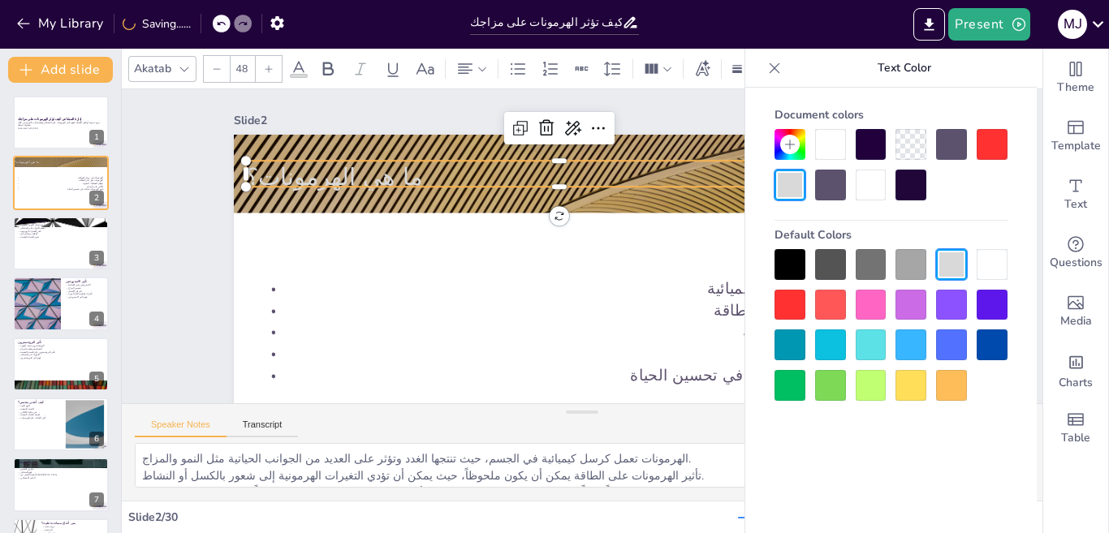
click at [987, 263] on div at bounding box center [992, 264] width 31 height 31
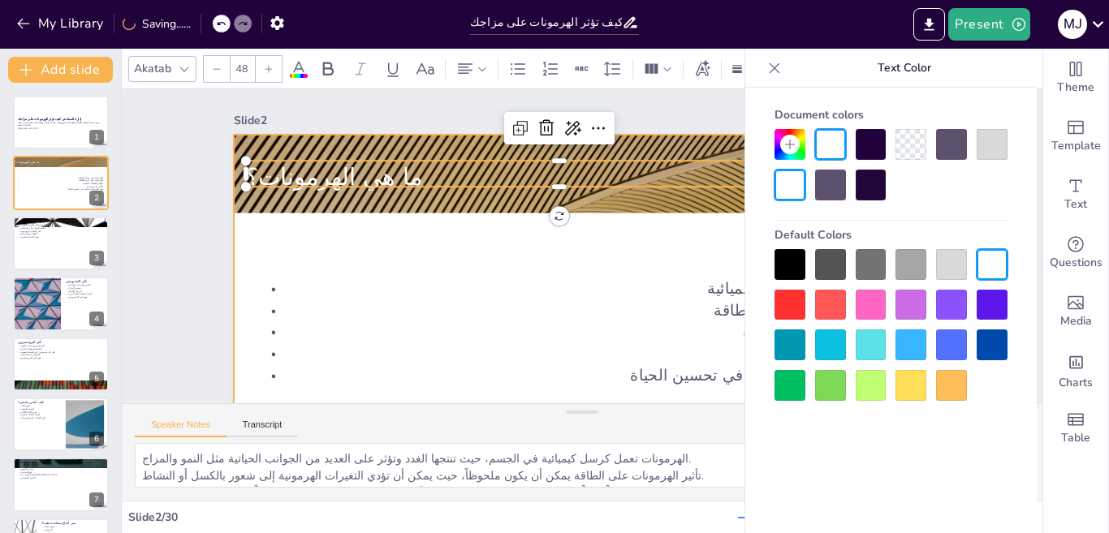
click at [473, 237] on div at bounding box center [582, 331] width 697 height 392
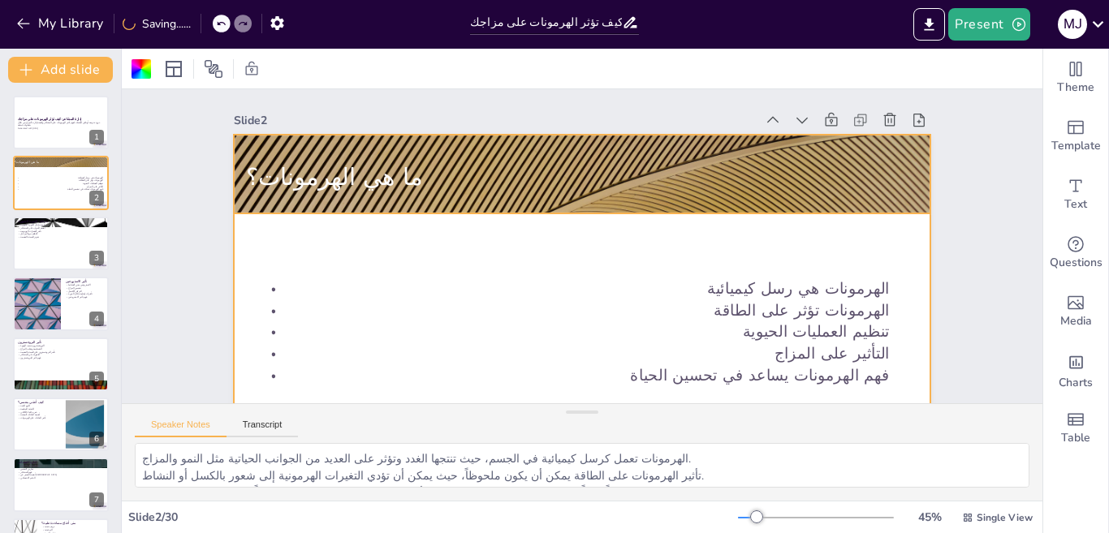
click at [557, 197] on div at bounding box center [582, 174] width 697 height 392
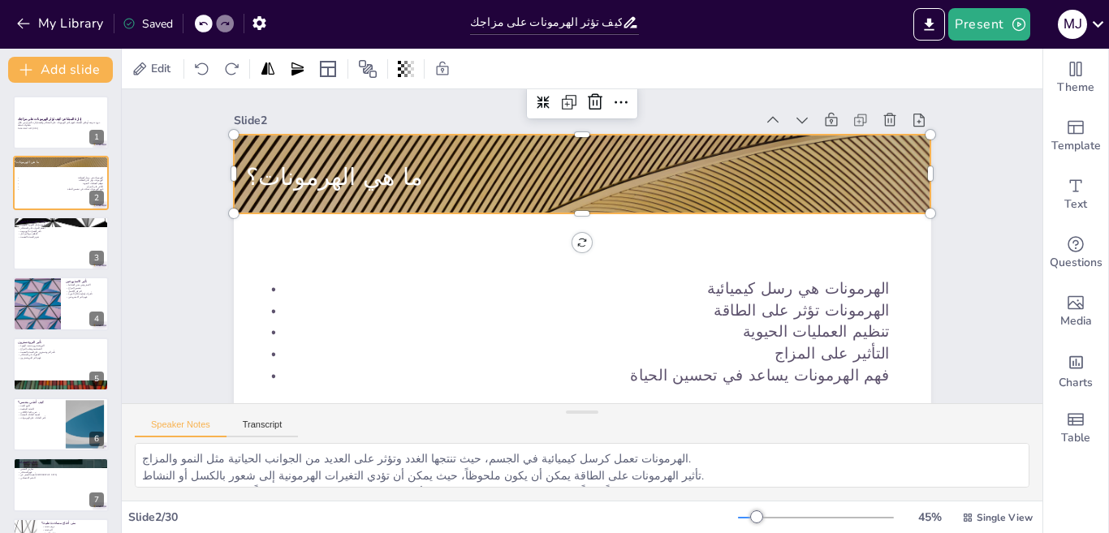
click at [428, 139] on div at bounding box center [582, 174] width 697 height 392
click at [455, 210] on div at bounding box center [582, 174] width 697 height 392
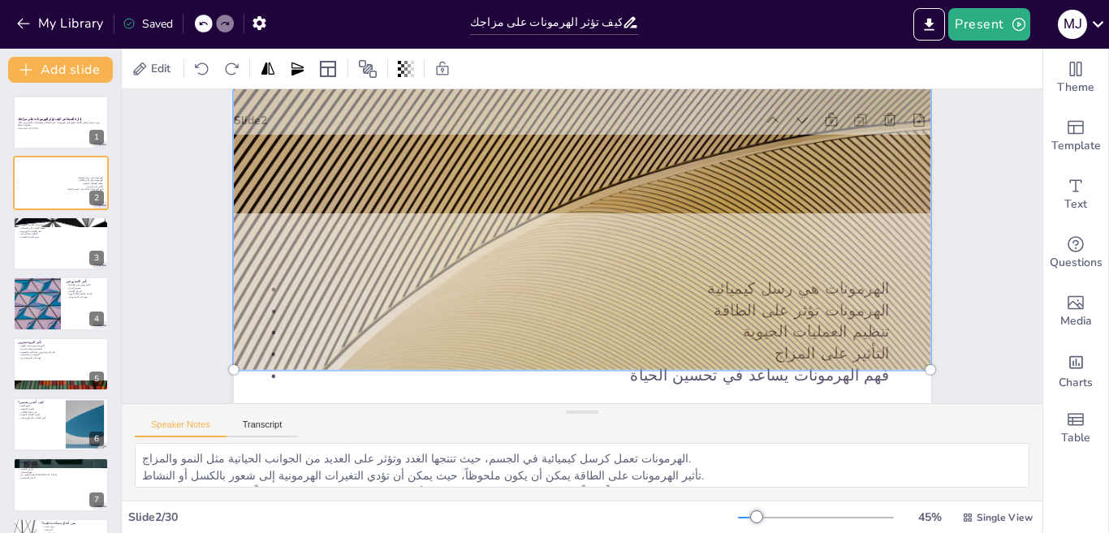
click at [455, 210] on div at bounding box center [582, 174] width 717 height 412
click at [922, 29] on icon "Export to PowerPoint" at bounding box center [929, 24] width 17 height 17
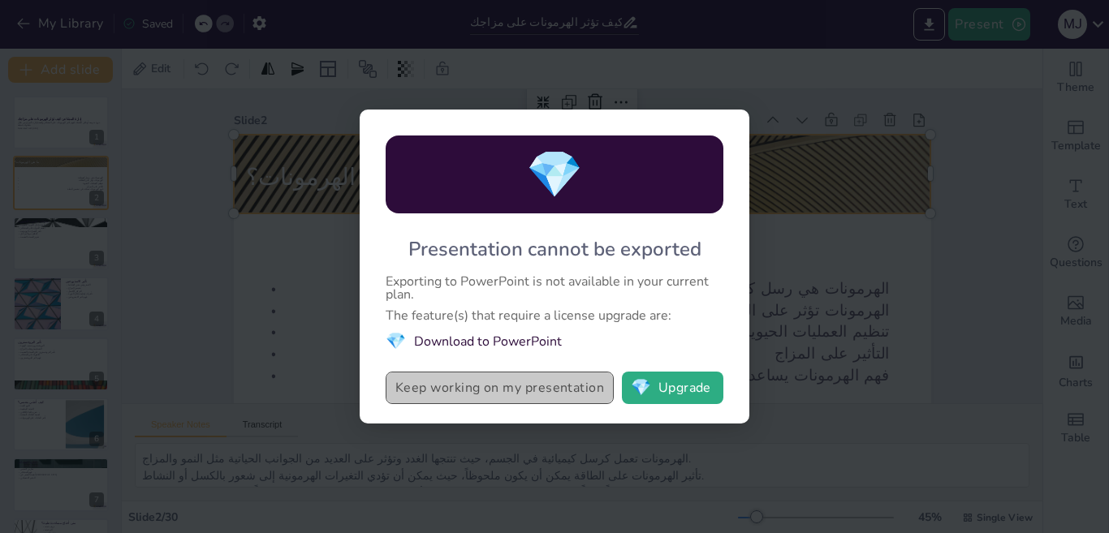
click at [461, 379] on button "Keep working on my presentation" at bounding box center [500, 388] width 228 height 32
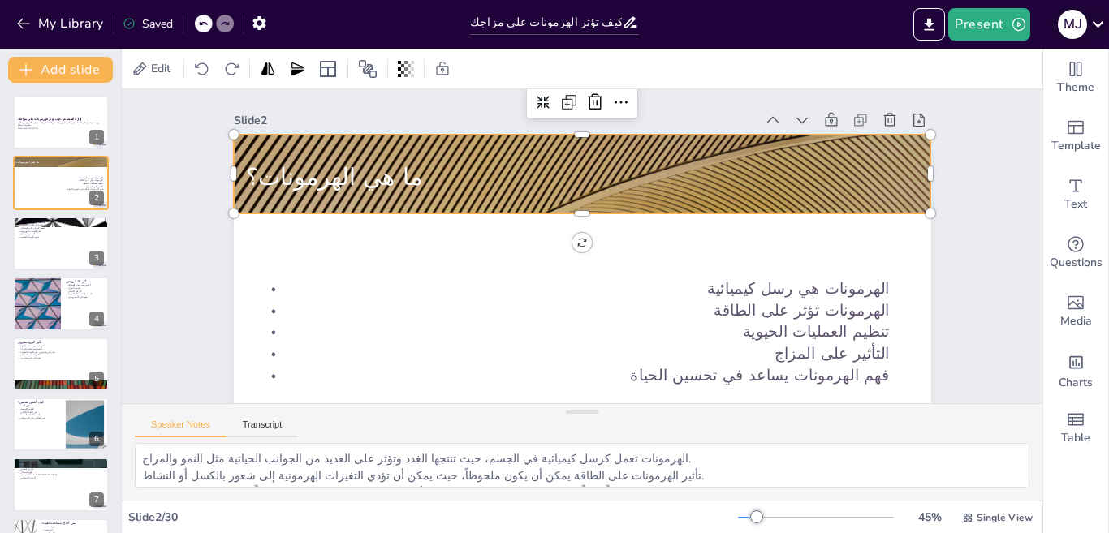
click at [1095, 23] on icon at bounding box center [1097, 24] width 11 height 6
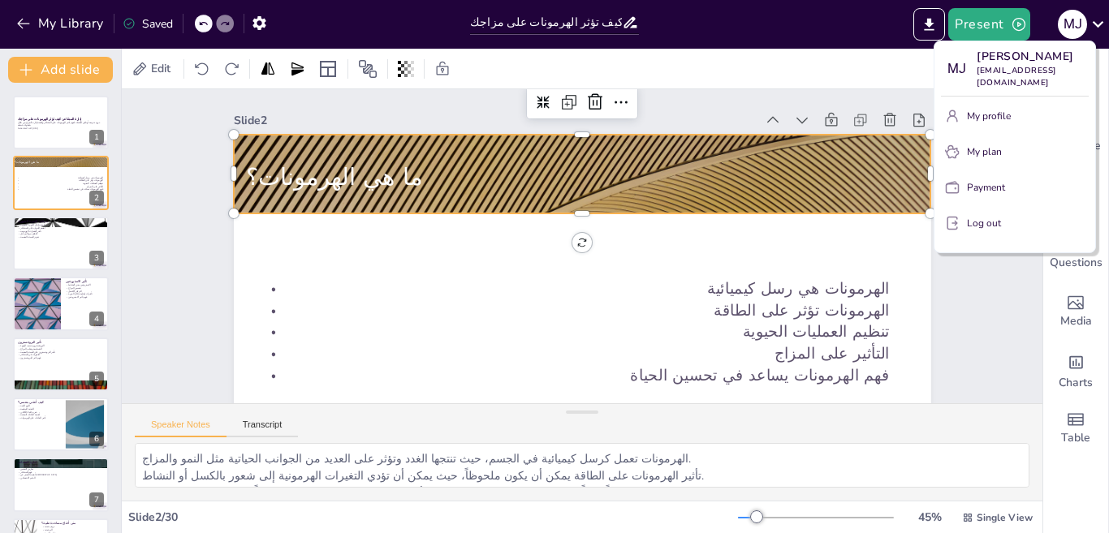
click at [785, 28] on div at bounding box center [554, 266] width 1109 height 533
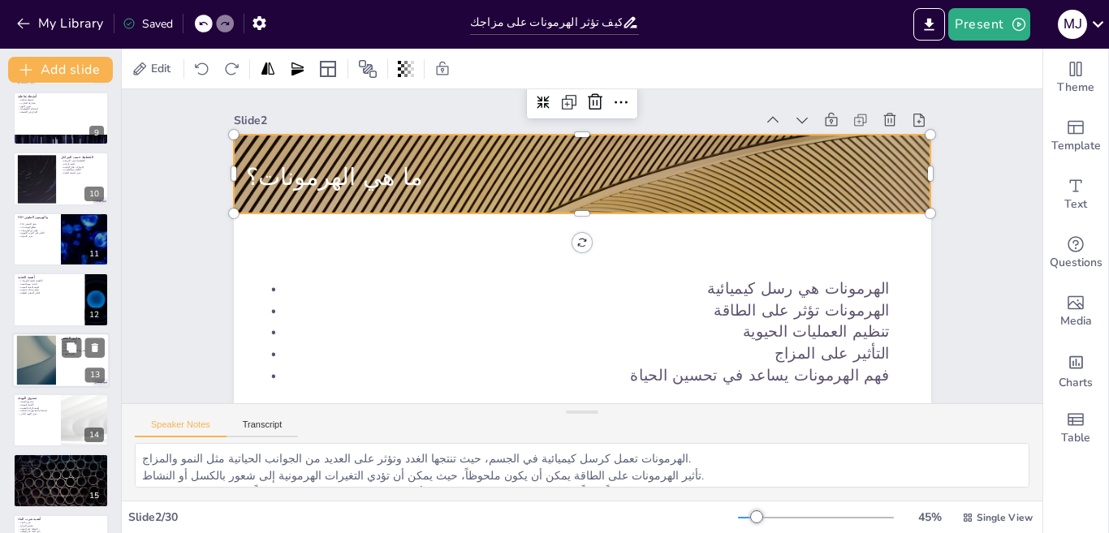
scroll to position [650, 0]
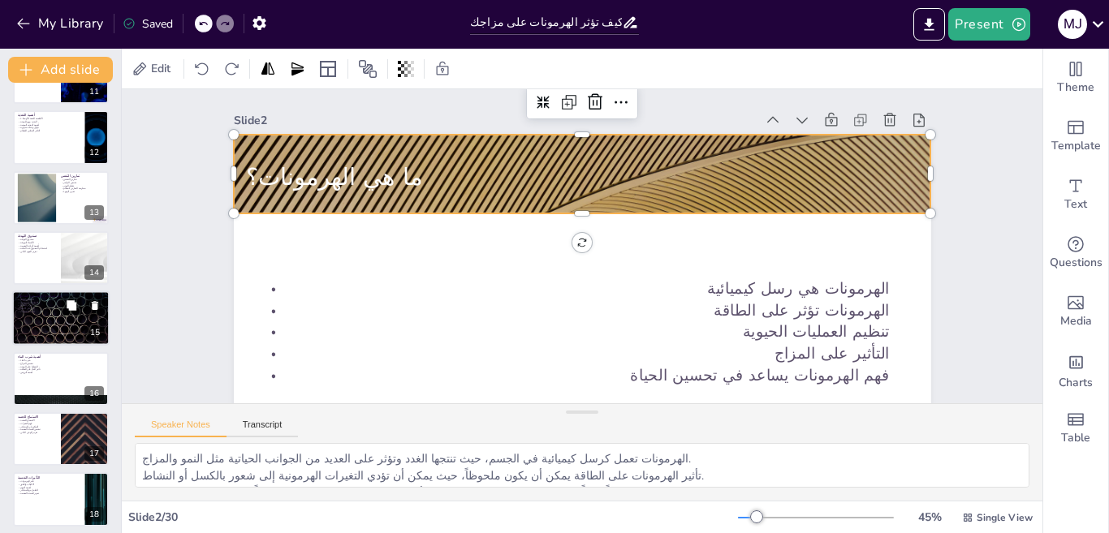
click at [58, 320] on div at bounding box center [60, 318] width 97 height 55
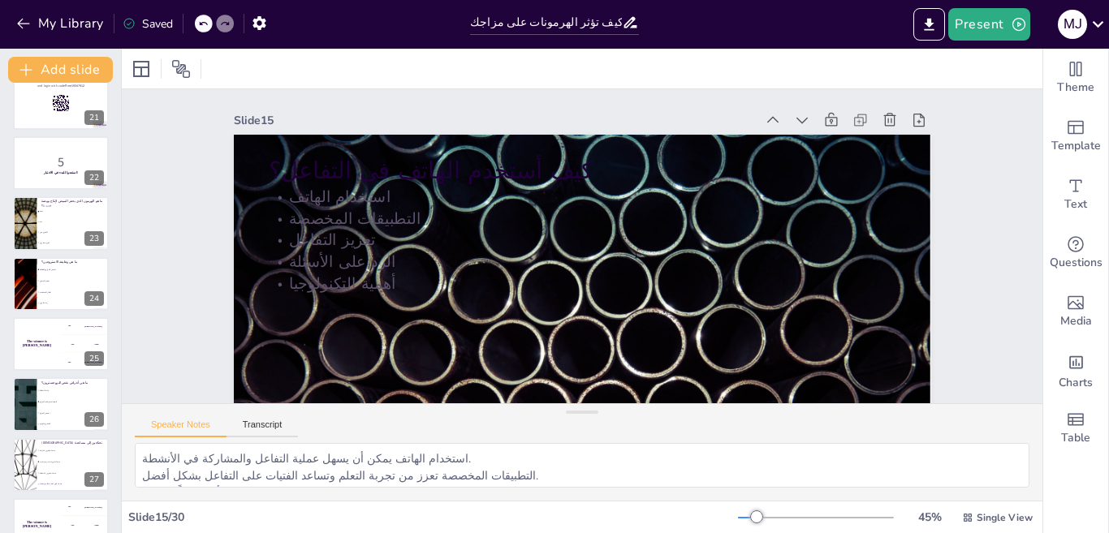
scroll to position [1380, 0]
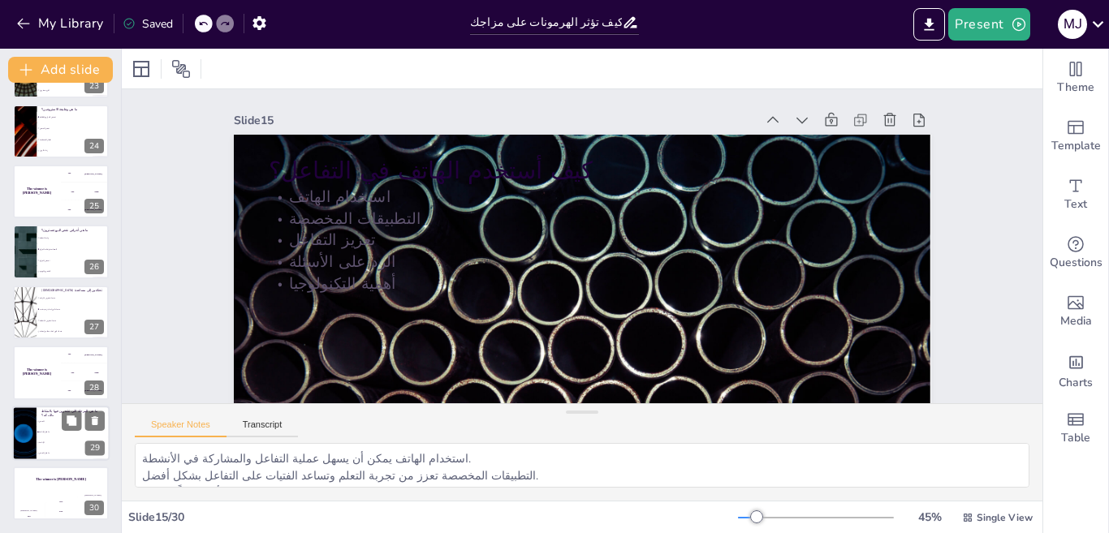
click at [42, 430] on li "ما قبل الإباضة" at bounding box center [73, 432] width 73 height 11
